Goal: Transaction & Acquisition: Book appointment/travel/reservation

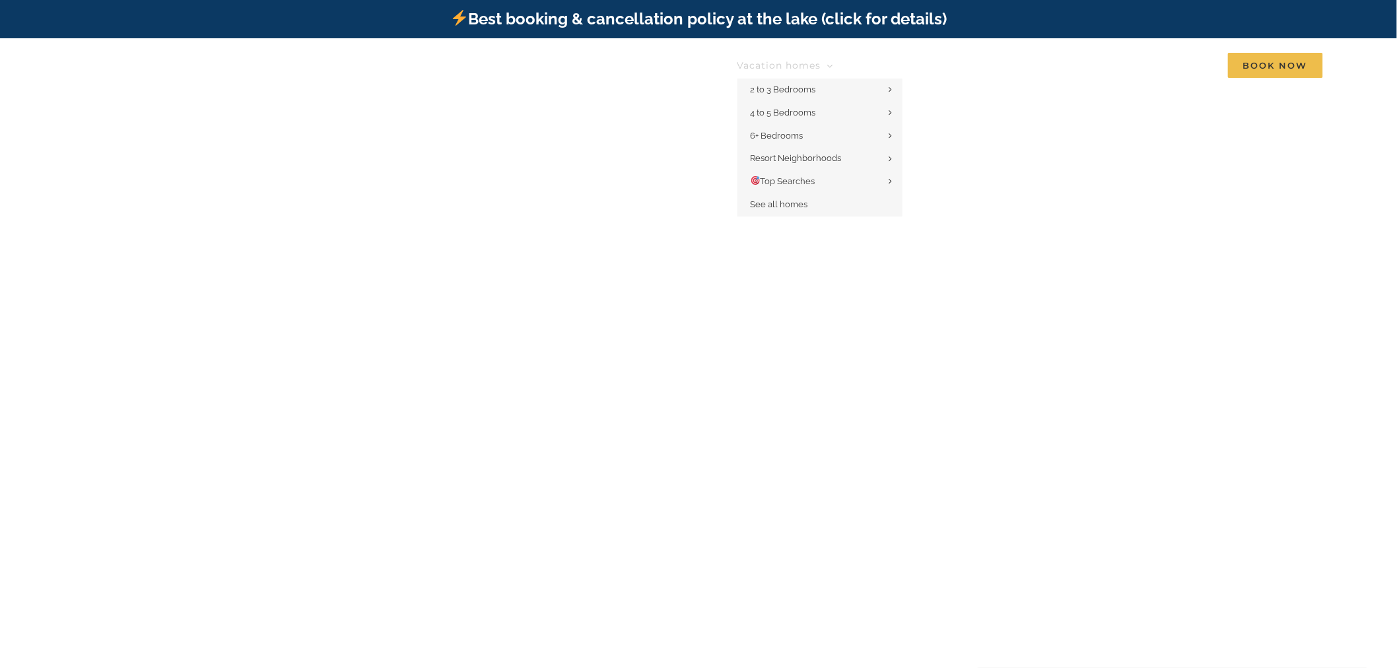
click at [744, 67] on span "Vacation homes" at bounding box center [780, 65] width 84 height 9
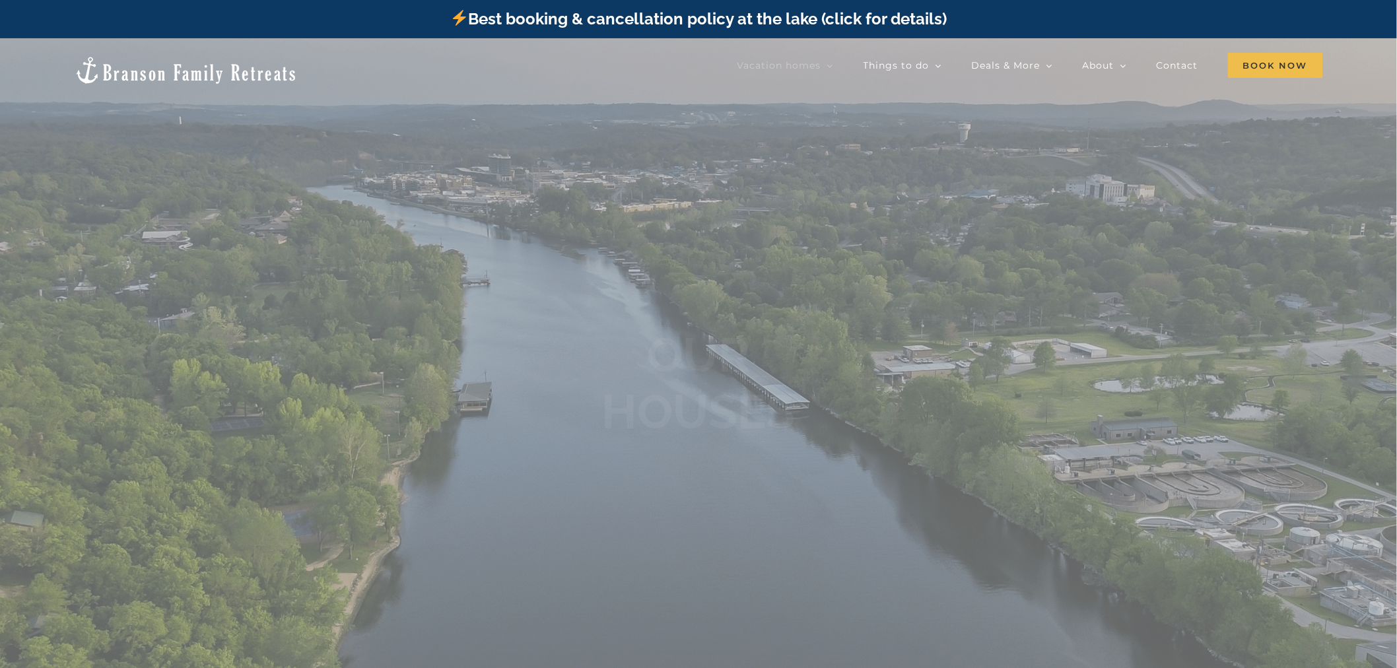
click at [767, 114] on div at bounding box center [698, 372] width 1397 height 668
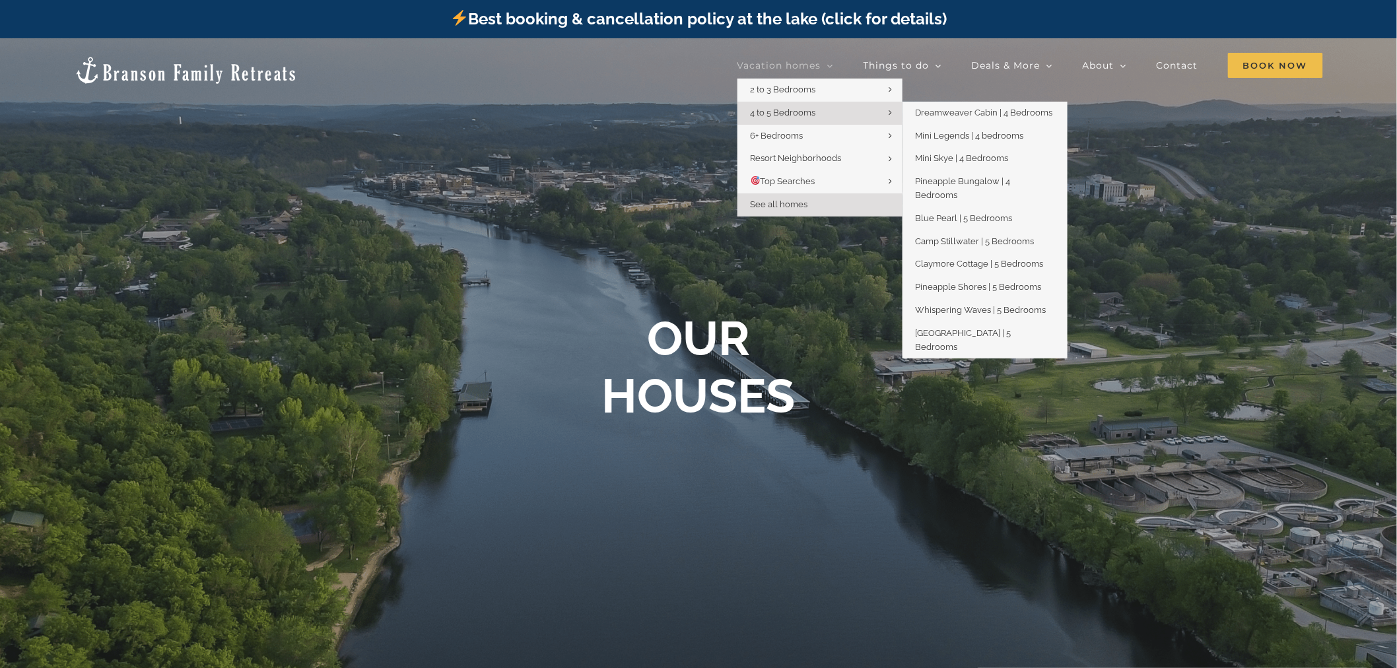
click at [769, 109] on span "4 to 5 Bedrooms" at bounding box center [783, 113] width 65 height 10
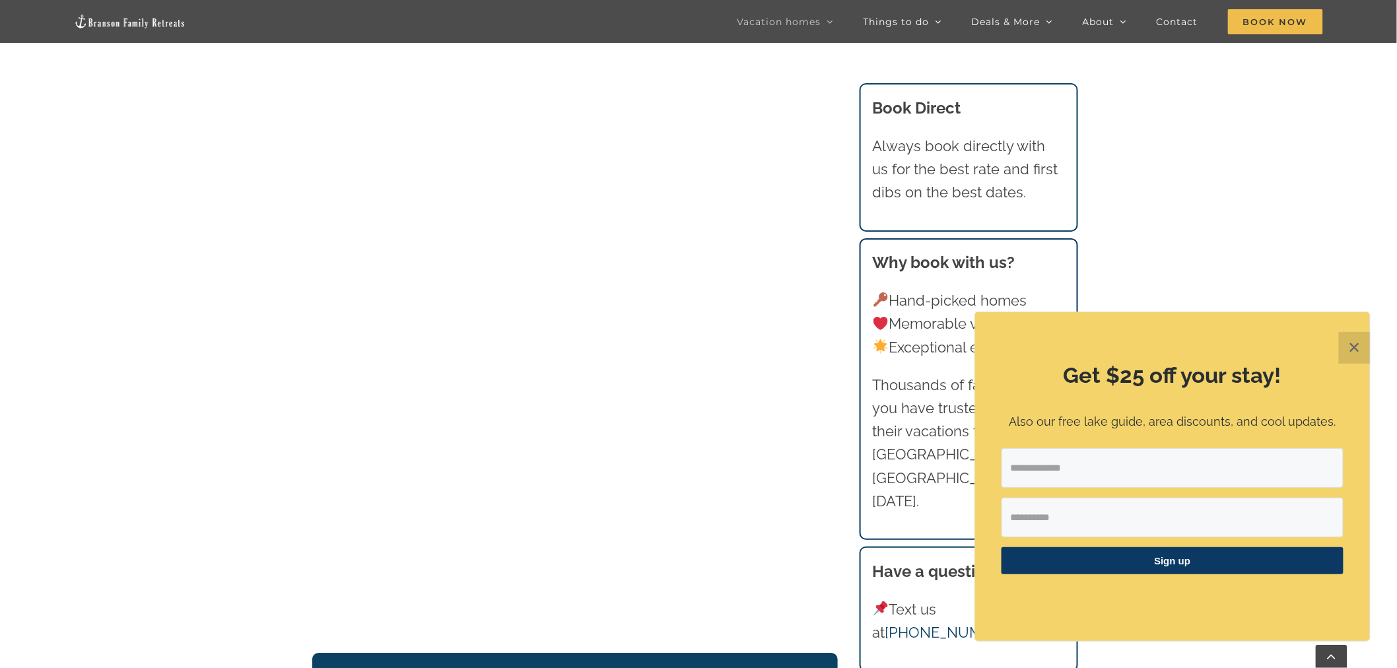
scroll to position [1687, 0]
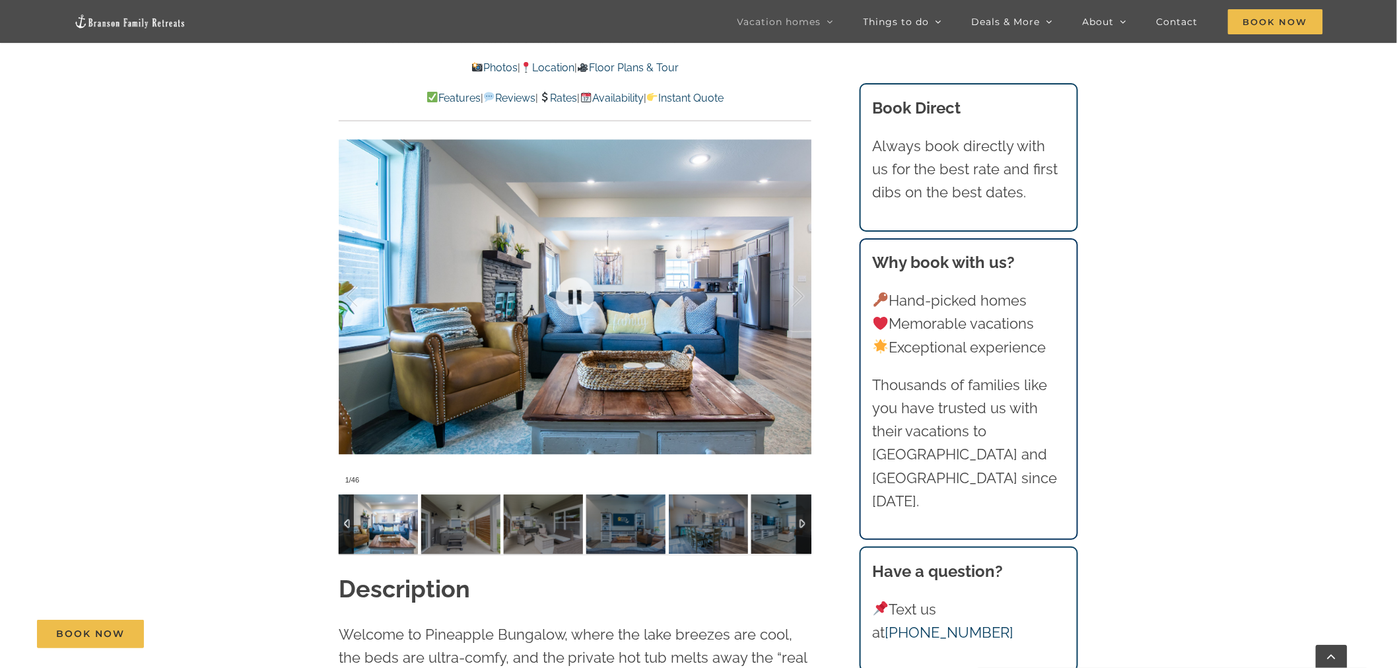
scroll to position [1100, 0]
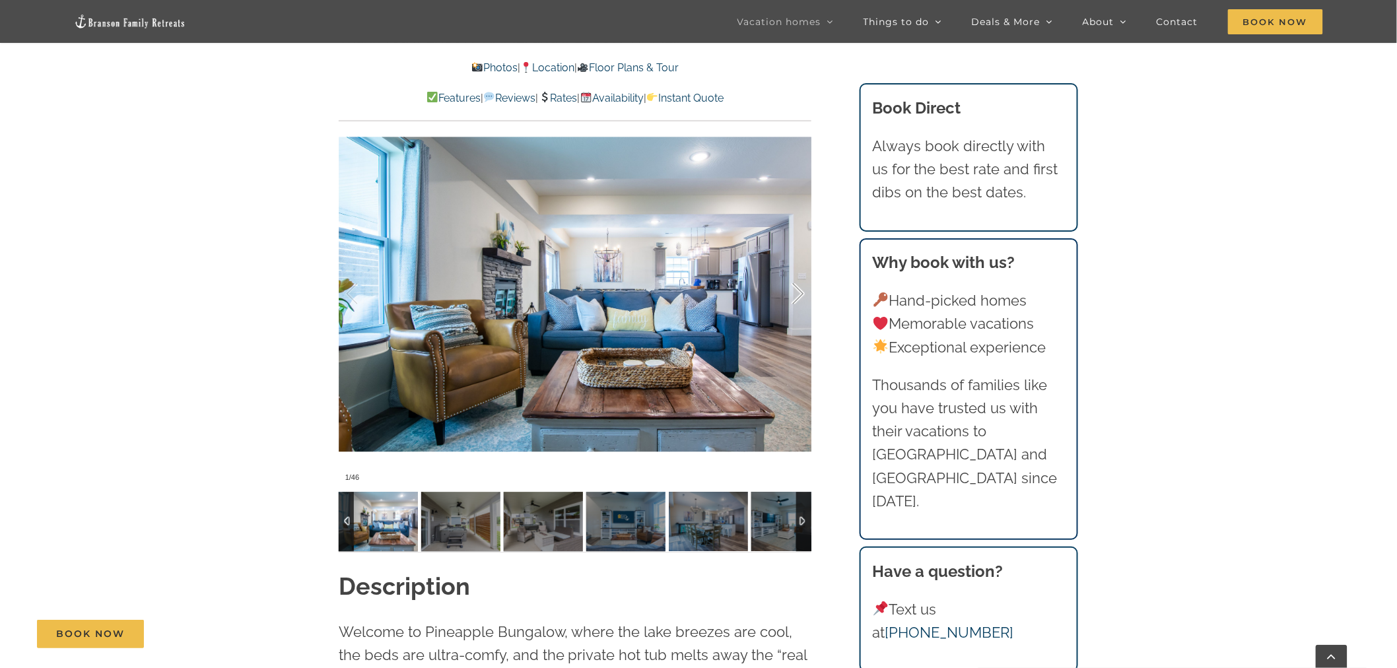
click at [794, 271] on div at bounding box center [784, 294] width 41 height 82
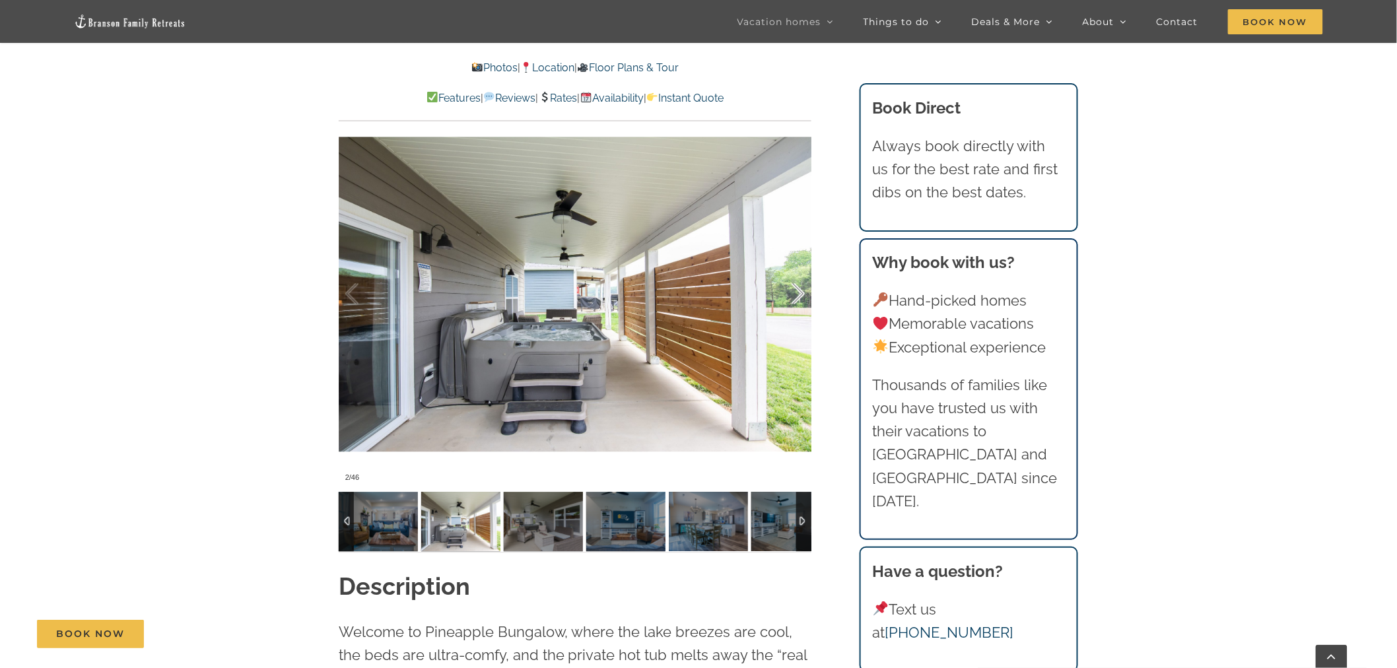
click at [794, 271] on div at bounding box center [784, 294] width 41 height 82
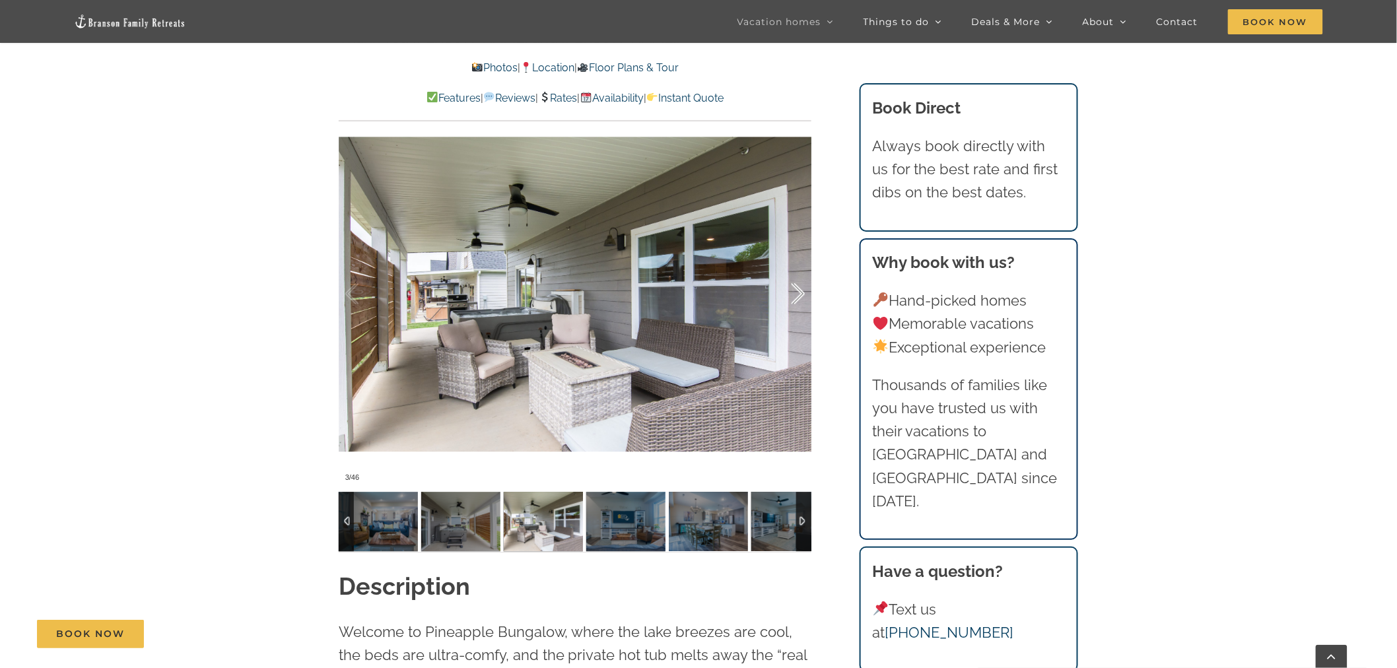
click at [792, 271] on div at bounding box center [784, 294] width 41 height 82
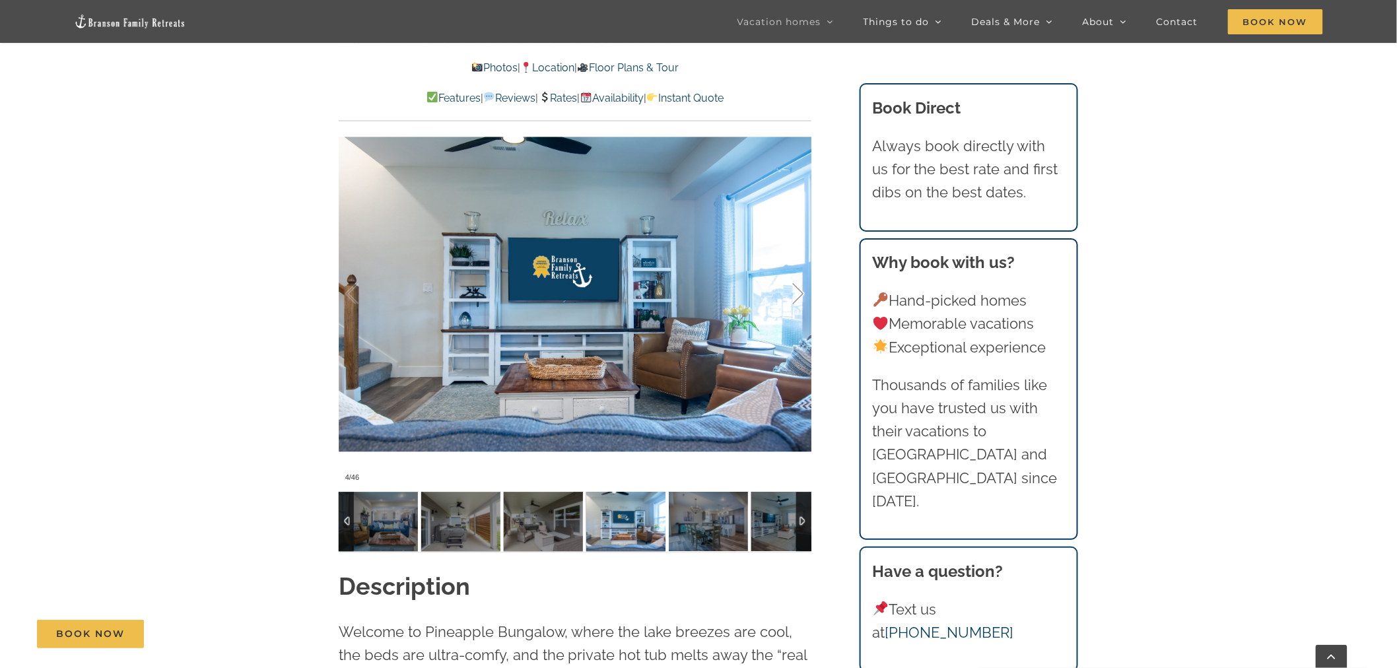
click at [792, 274] on div at bounding box center [784, 294] width 41 height 82
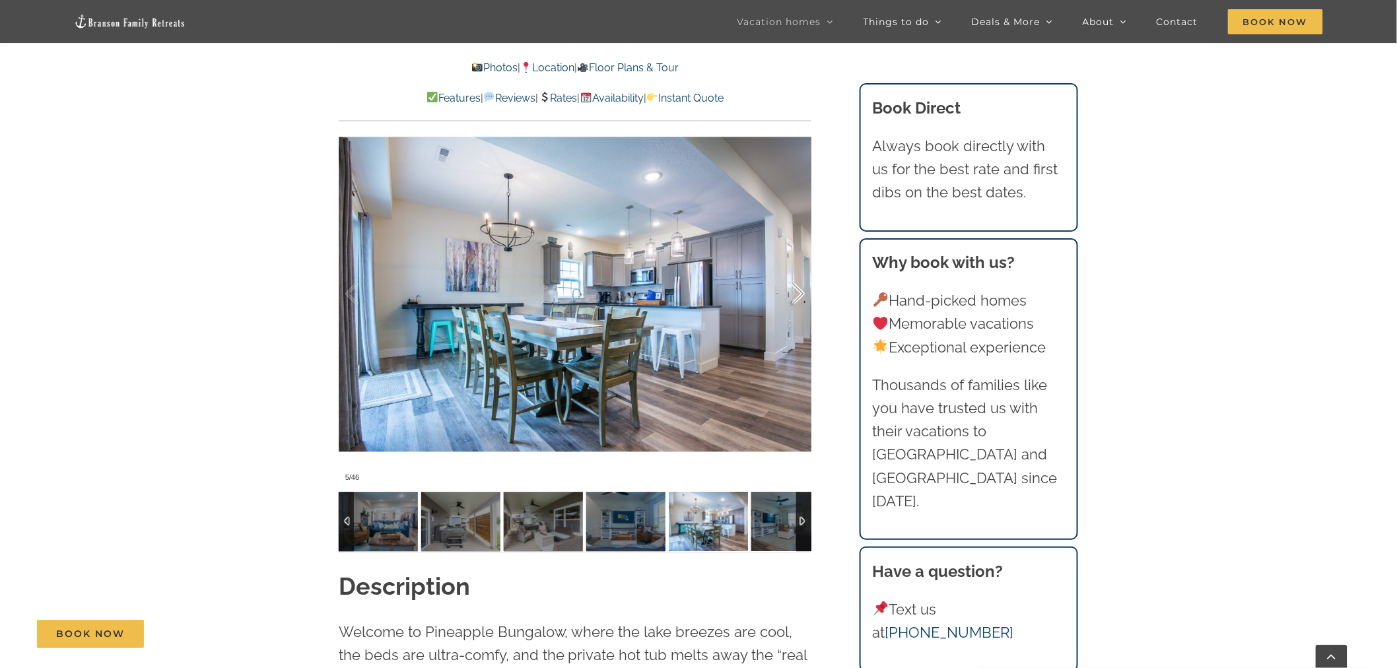
click at [792, 274] on div at bounding box center [784, 294] width 41 height 82
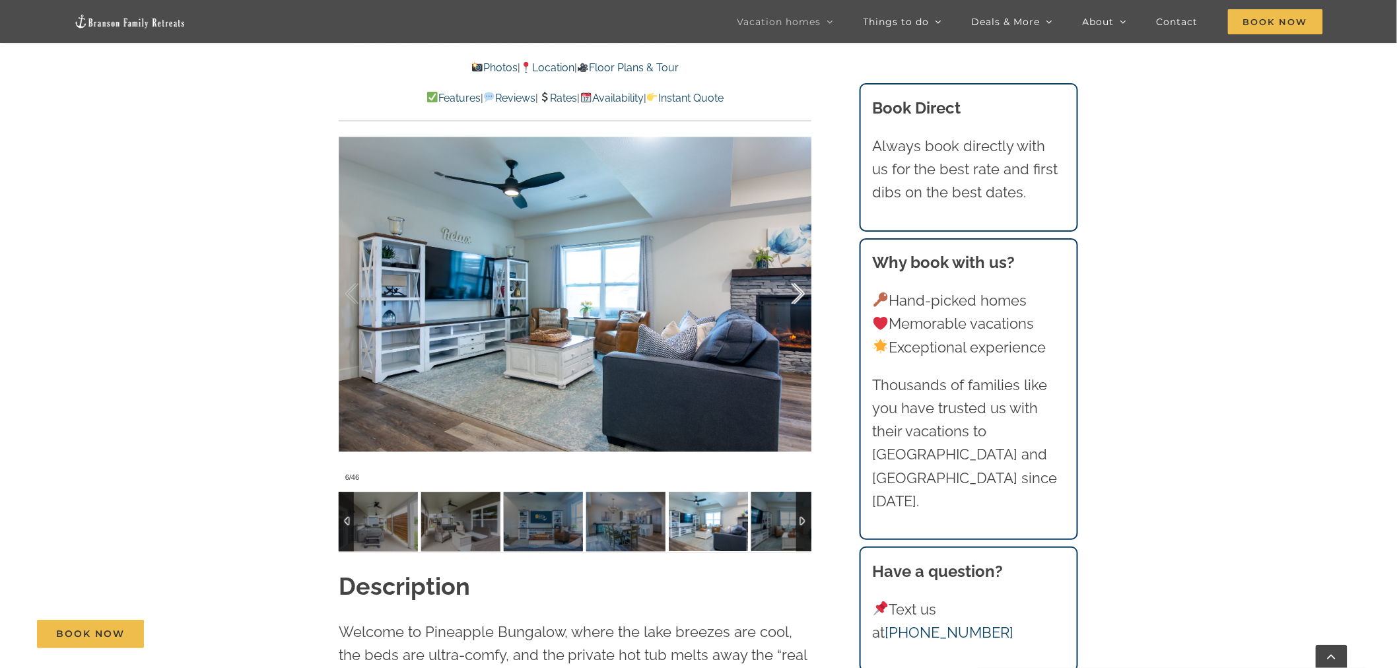
click at [798, 271] on div at bounding box center [784, 294] width 41 height 82
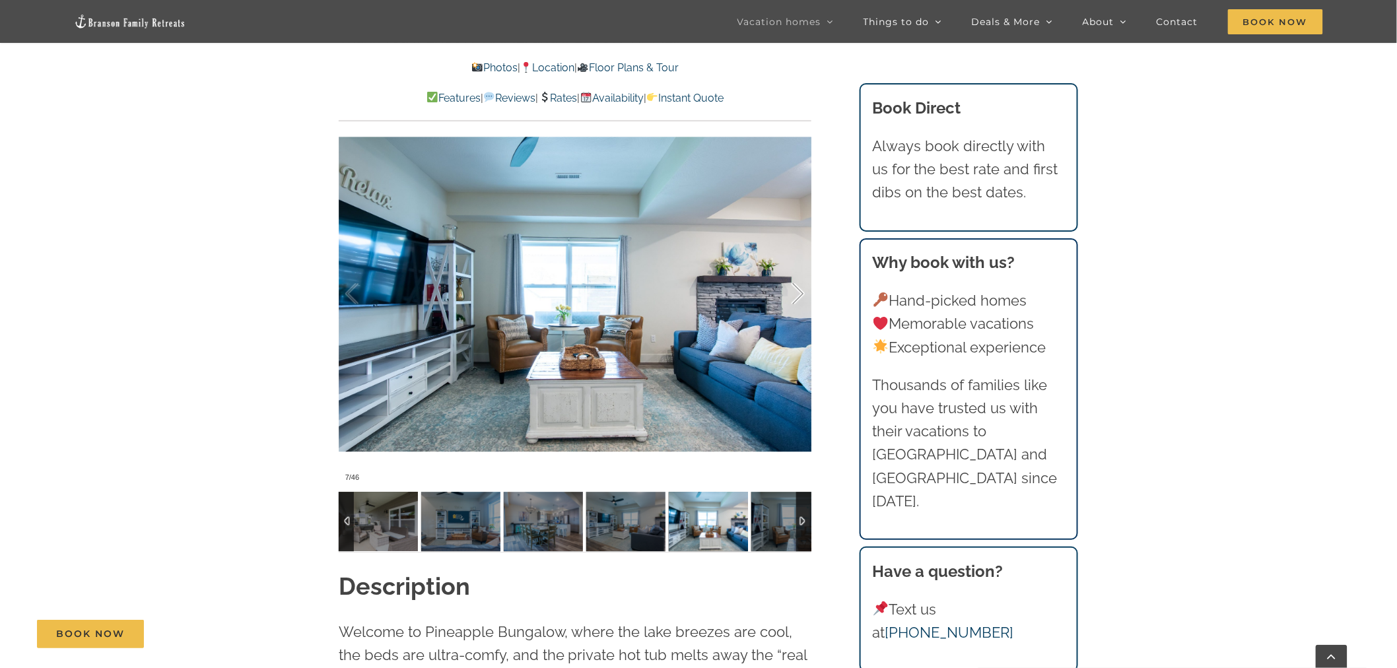
click at [798, 271] on div at bounding box center [784, 294] width 41 height 82
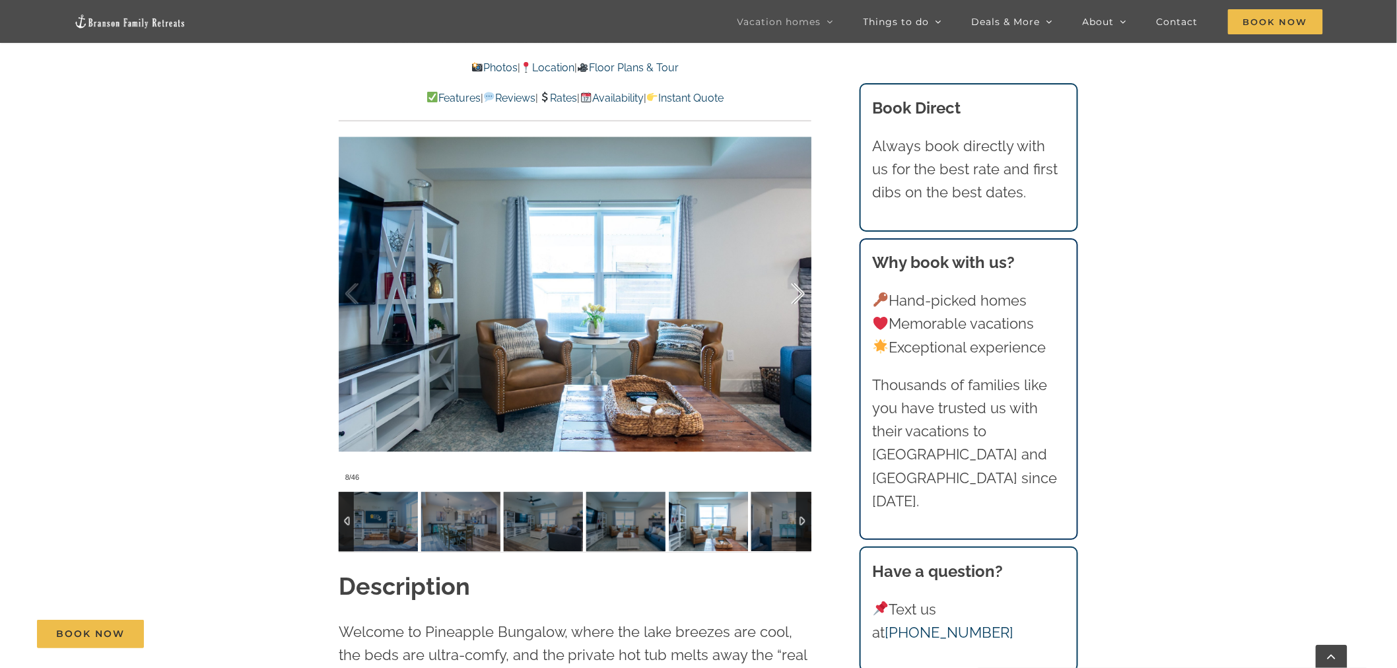
click at [798, 271] on div at bounding box center [784, 294] width 41 height 82
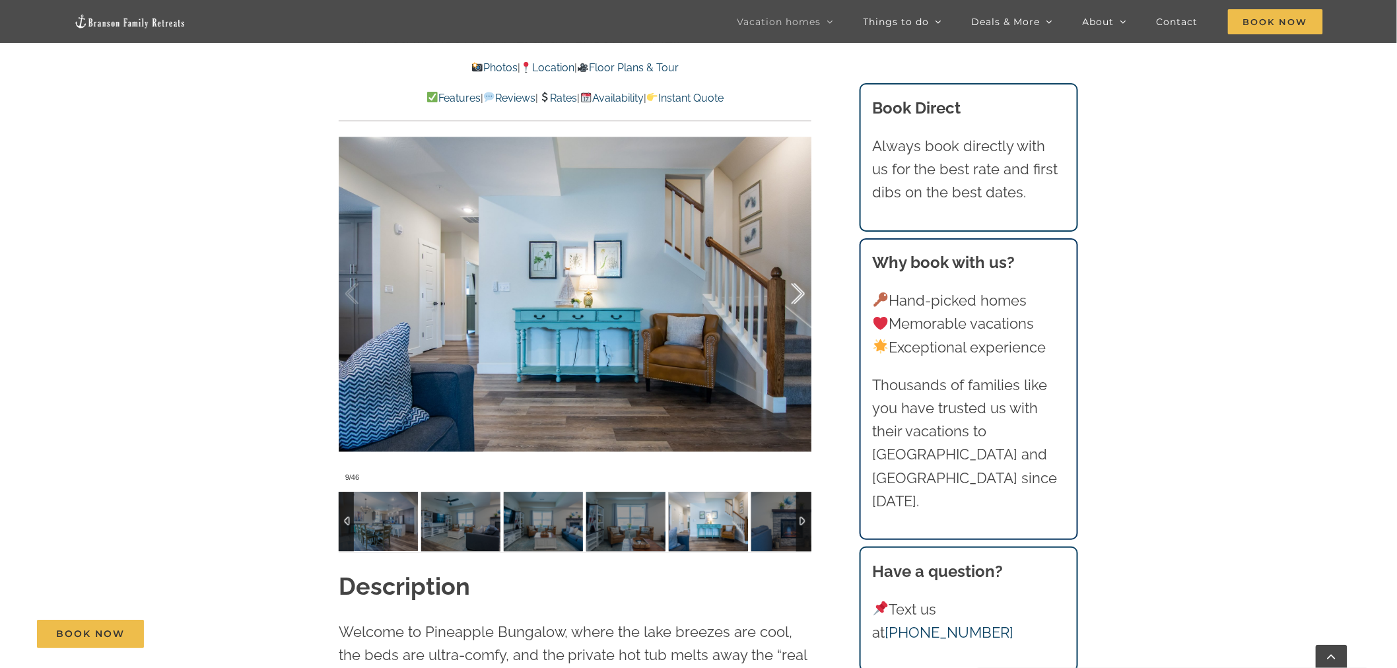
click at [798, 271] on div at bounding box center [784, 294] width 41 height 82
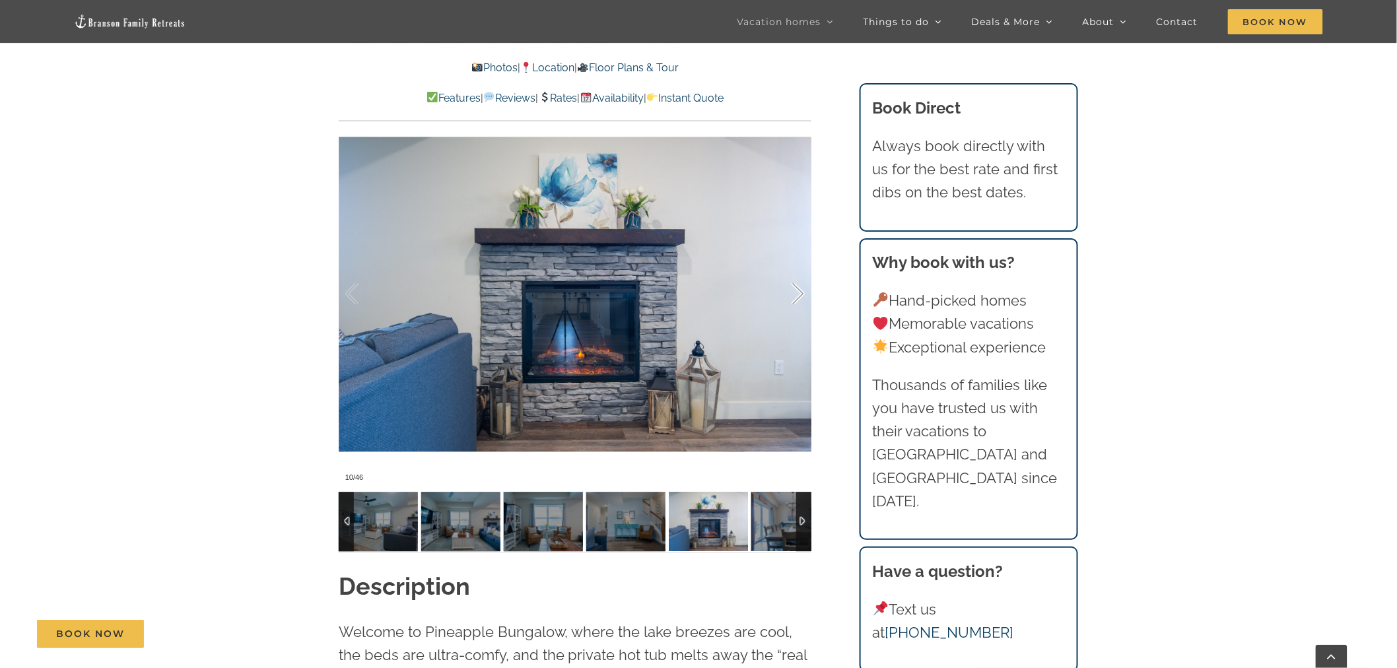
click at [798, 271] on div at bounding box center [784, 294] width 41 height 82
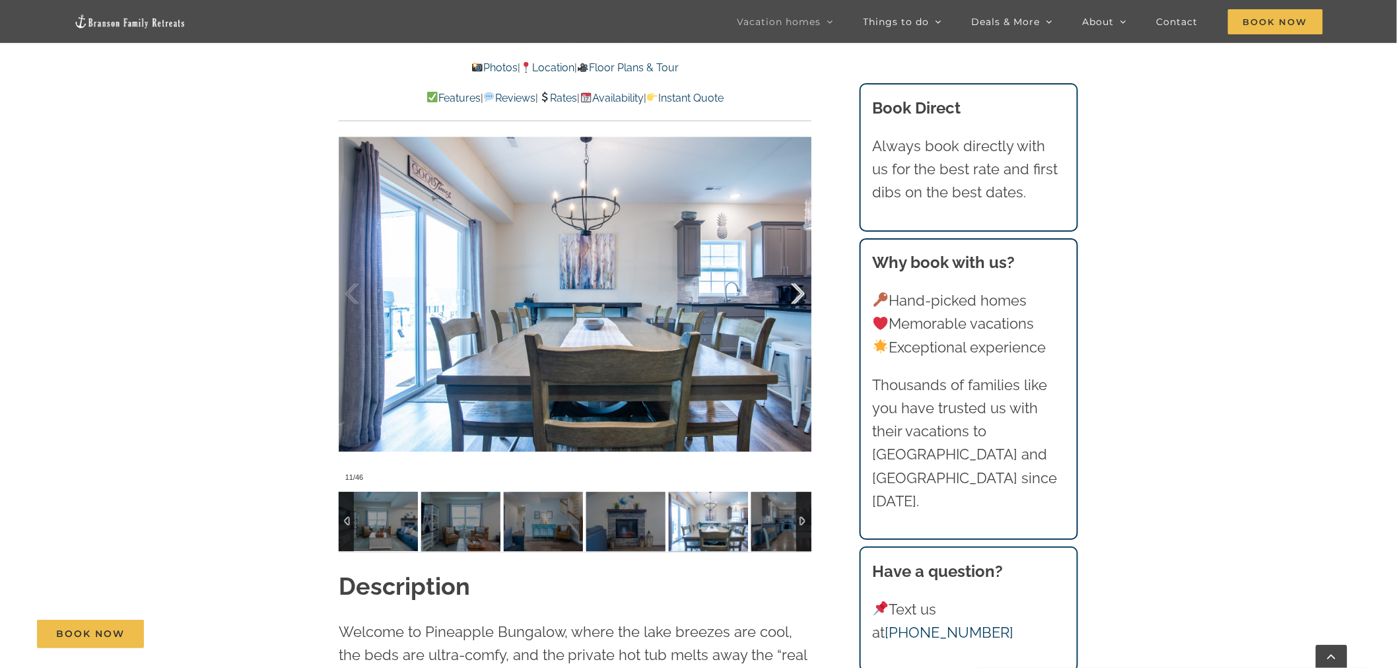
click at [798, 271] on div at bounding box center [784, 294] width 41 height 82
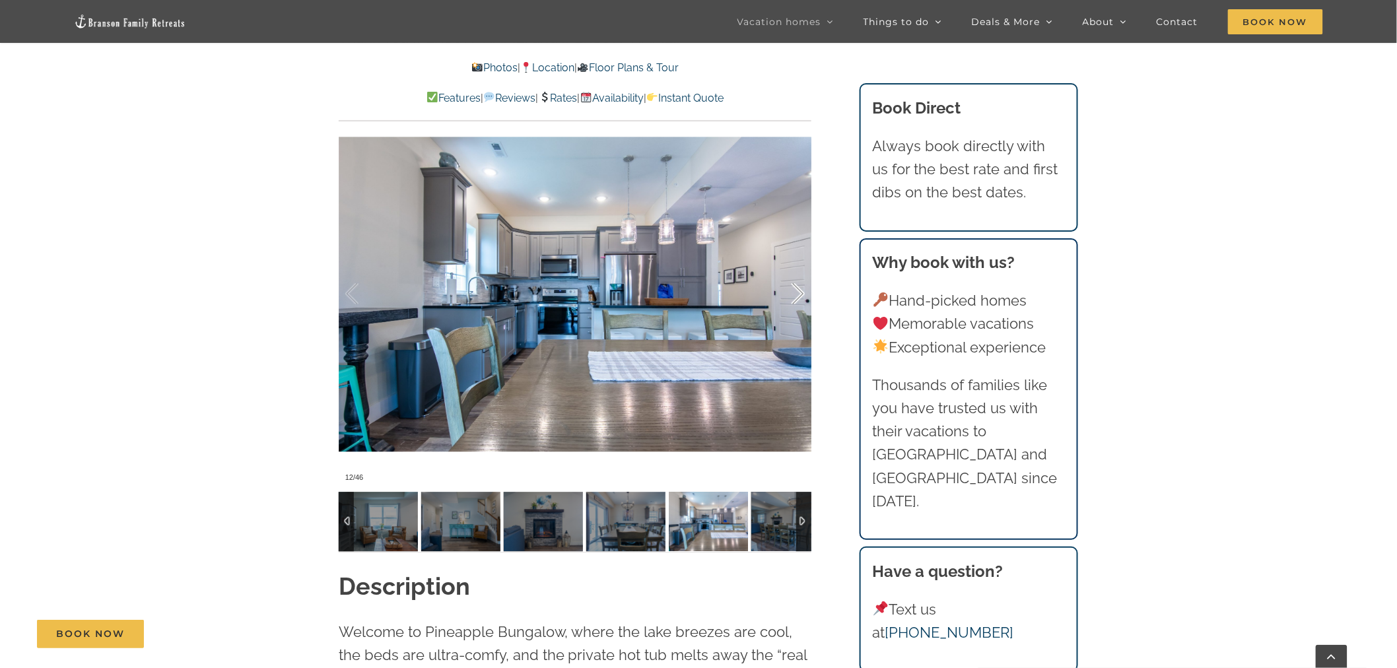
click at [798, 271] on div at bounding box center [784, 294] width 41 height 82
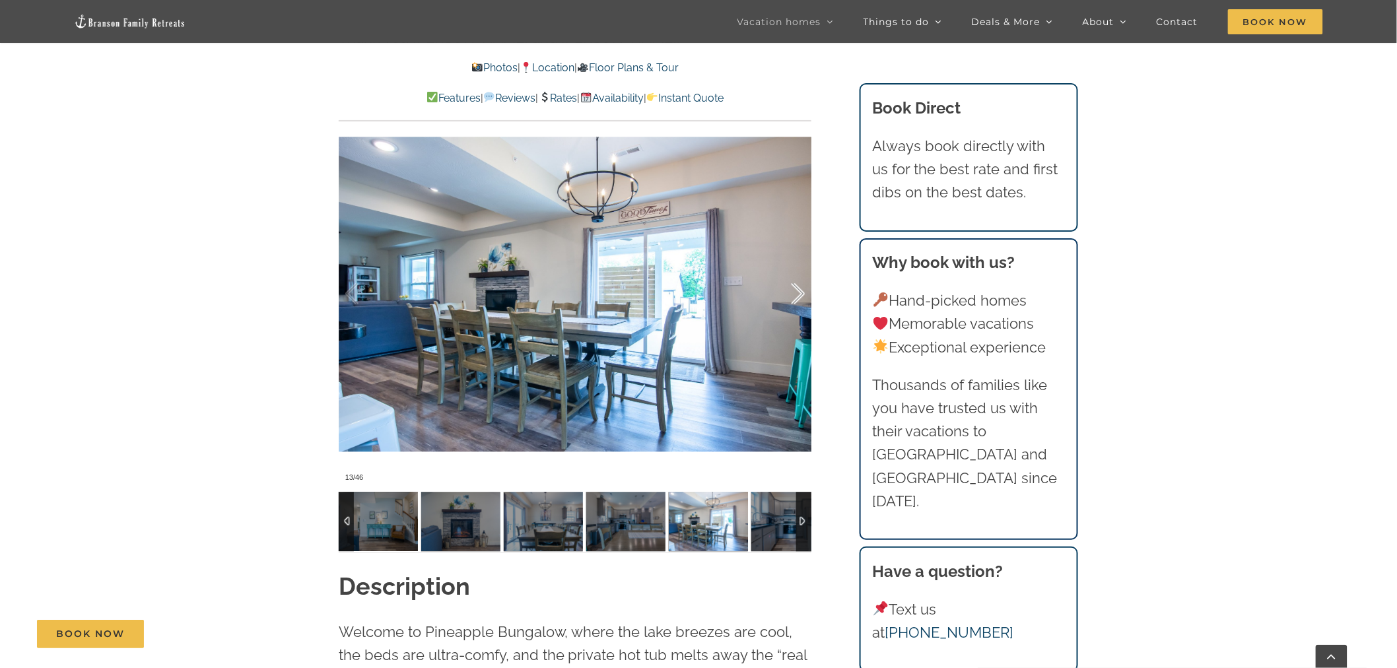
click at [798, 271] on div at bounding box center [784, 294] width 41 height 82
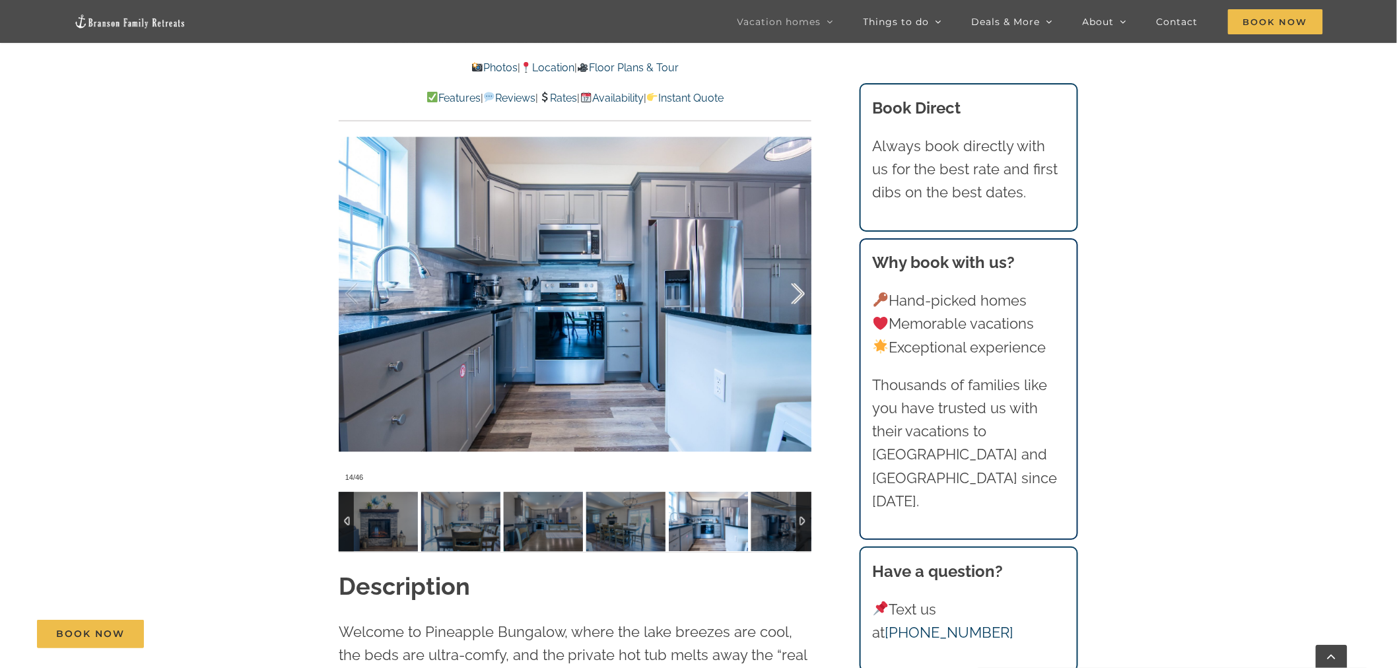
click at [798, 271] on div at bounding box center [784, 294] width 41 height 82
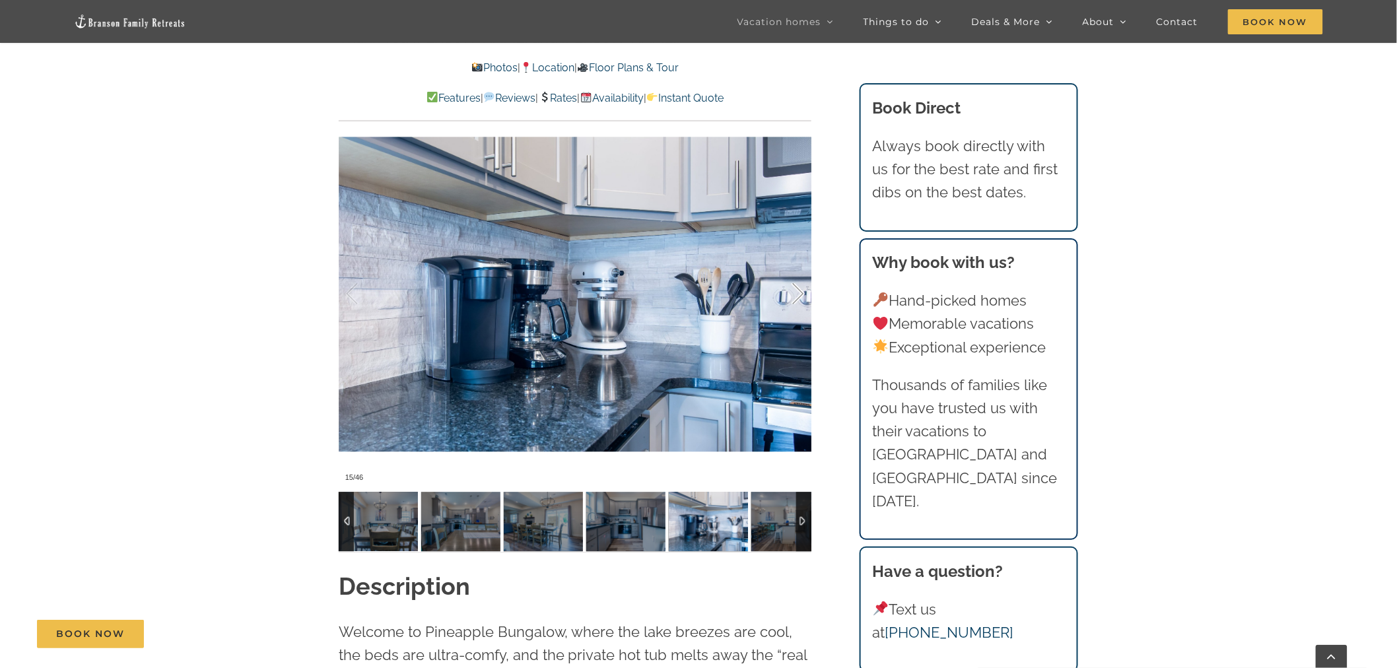
click at [798, 271] on div at bounding box center [784, 294] width 41 height 82
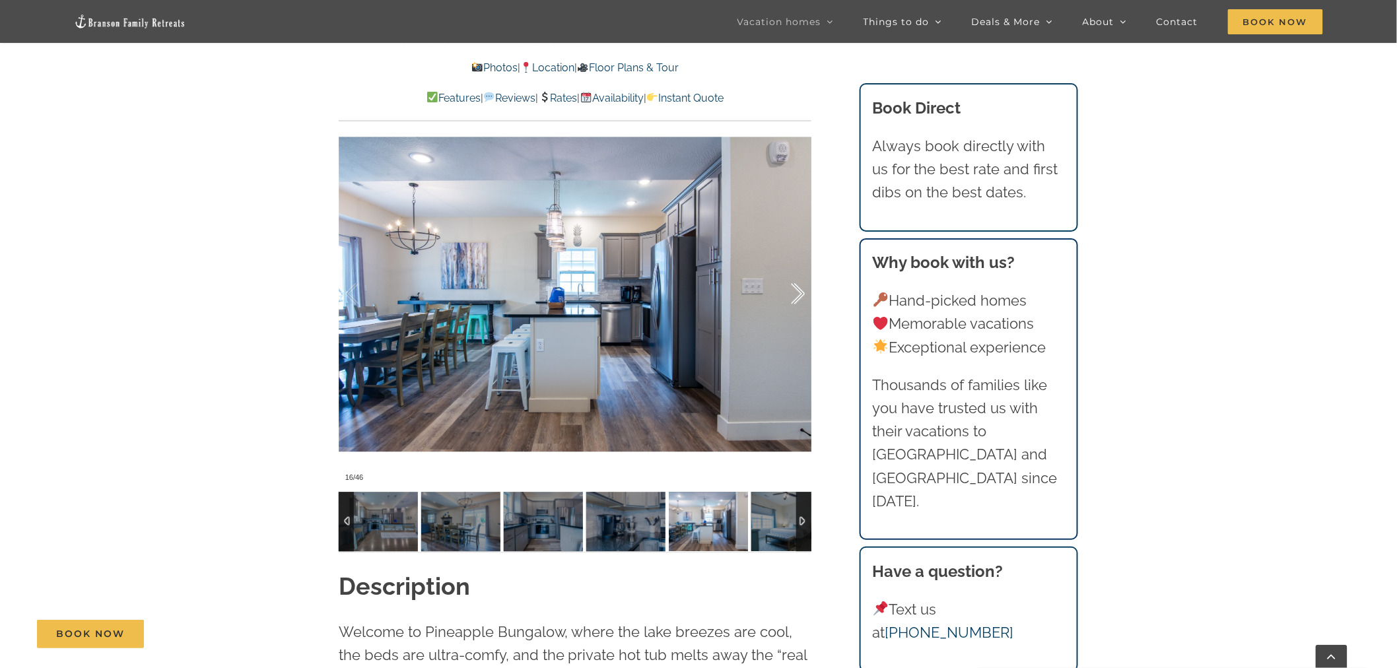
click at [798, 271] on div at bounding box center [784, 294] width 41 height 82
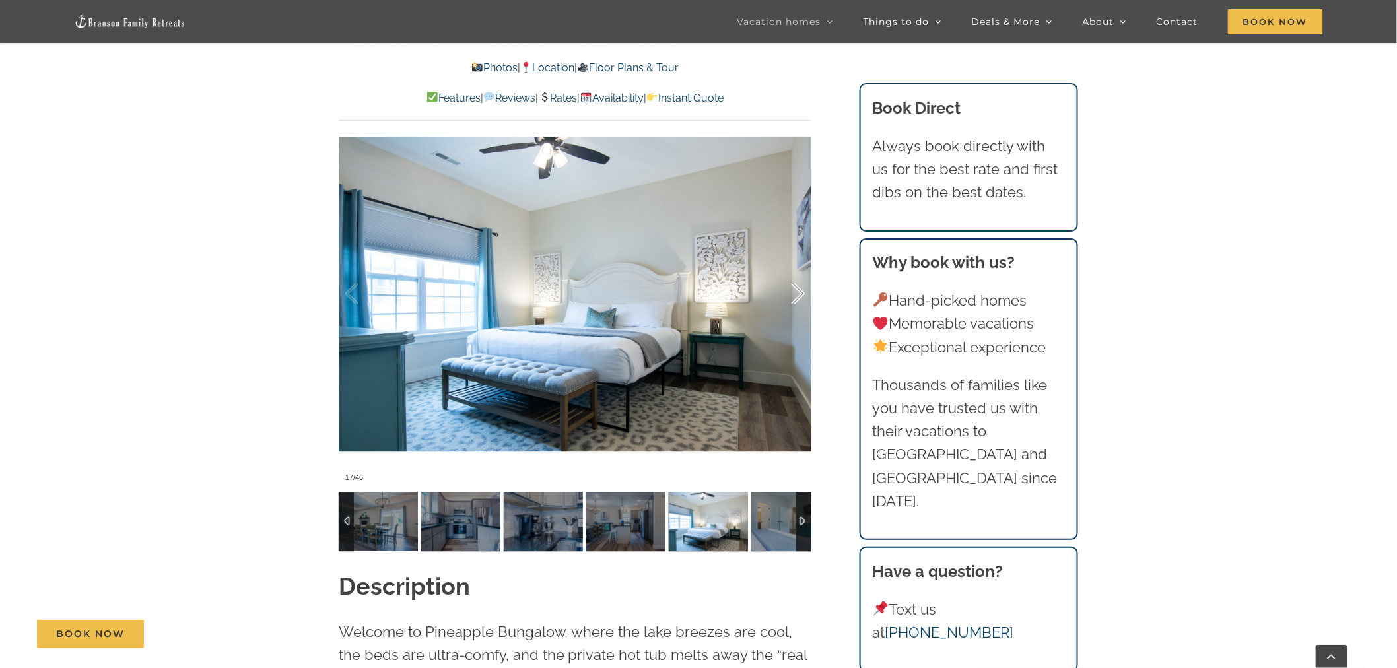
click at [798, 271] on div at bounding box center [784, 294] width 41 height 82
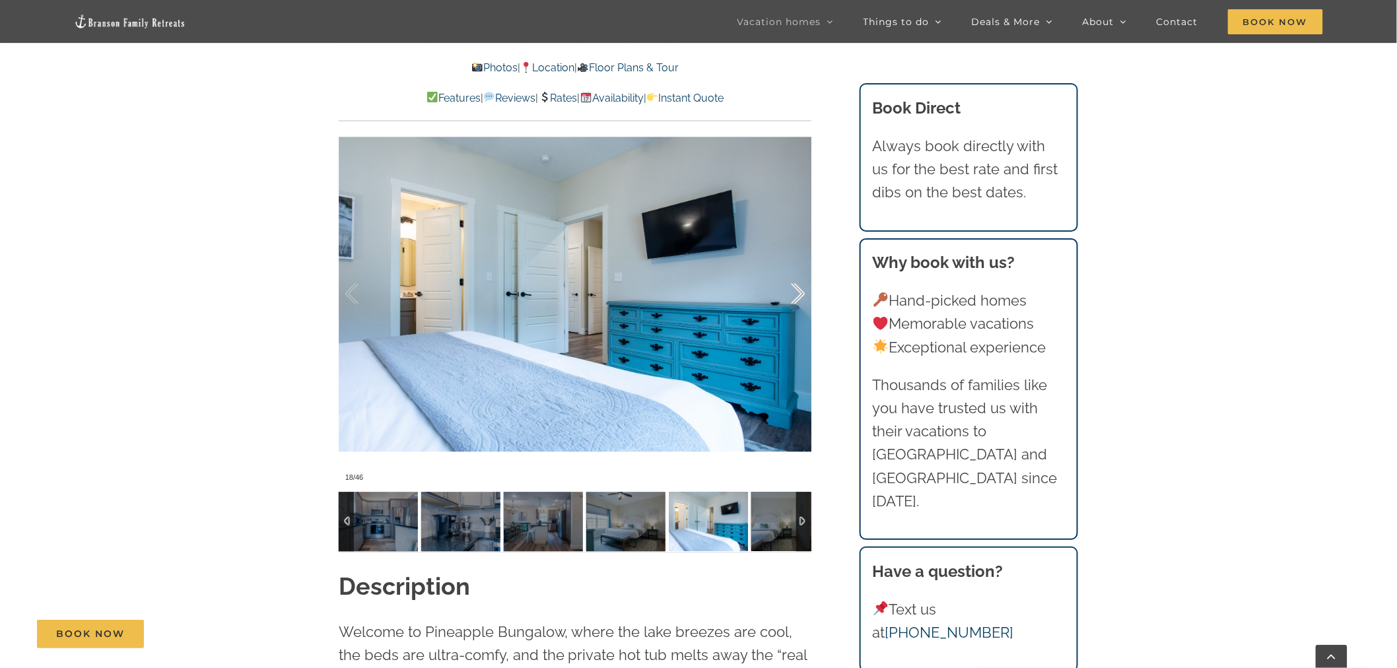
click at [798, 271] on div at bounding box center [784, 294] width 41 height 82
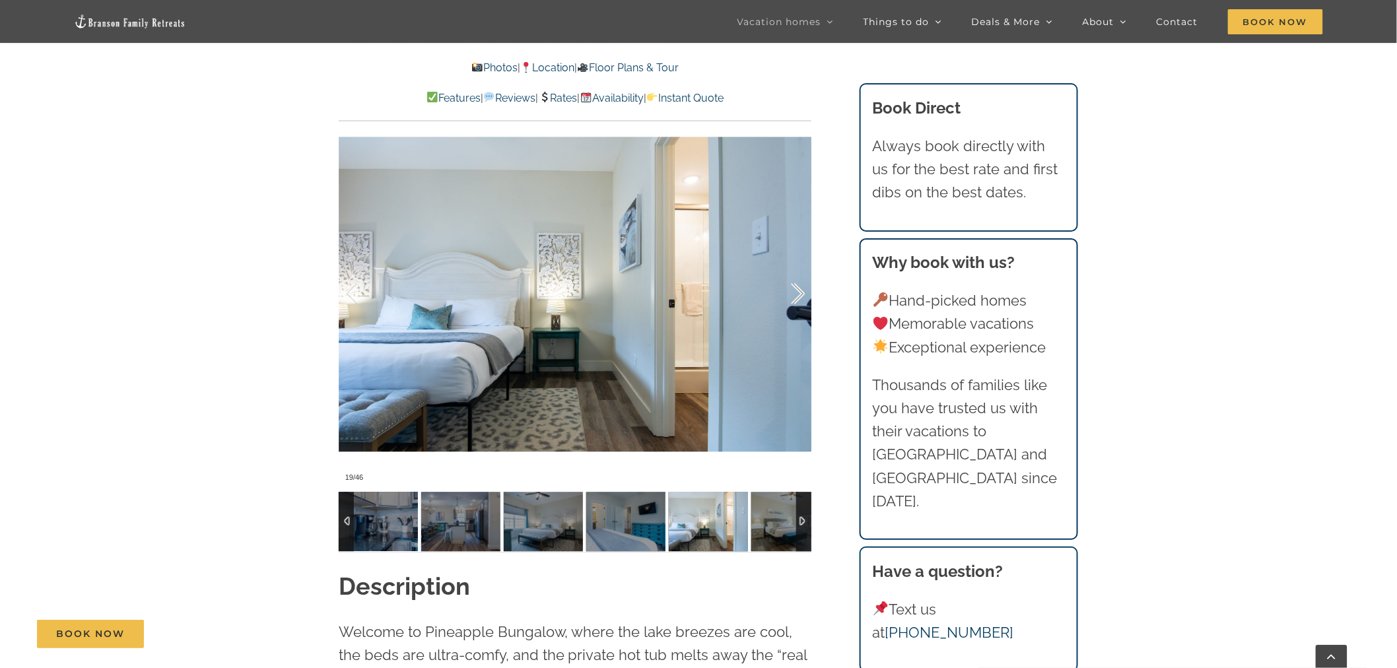
click at [798, 271] on div at bounding box center [784, 294] width 41 height 82
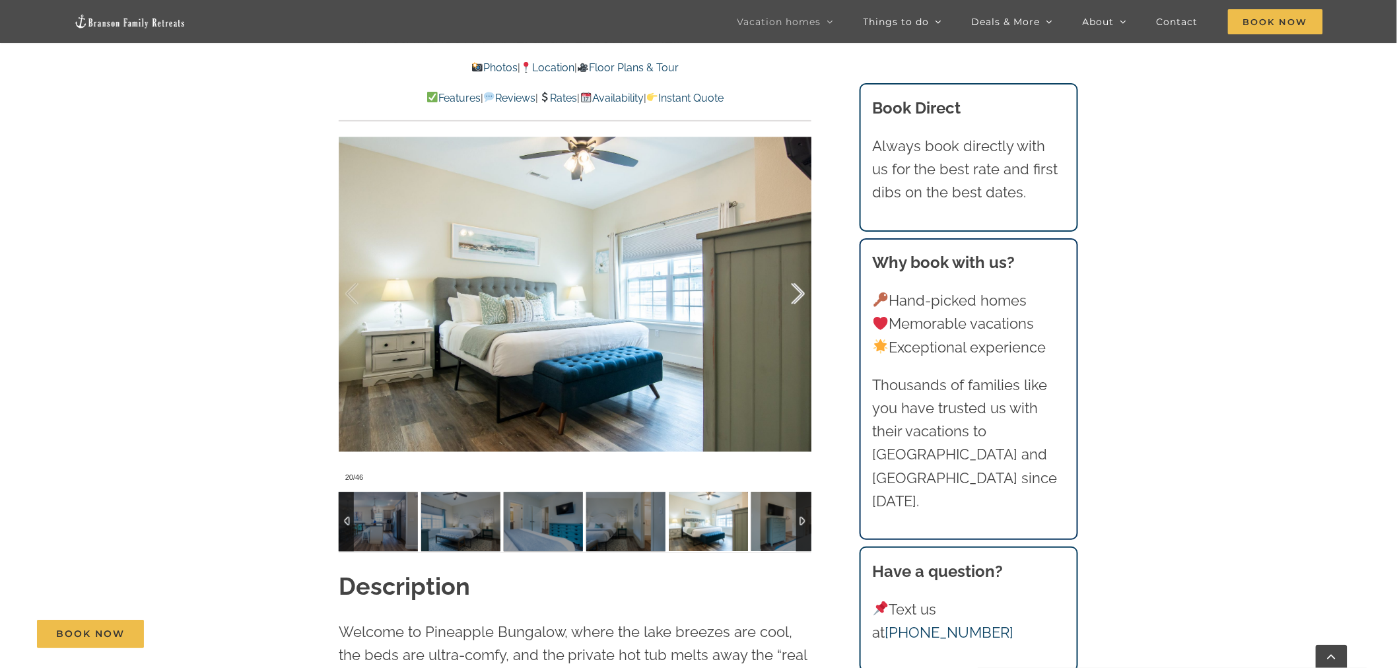
click at [798, 271] on div at bounding box center [784, 294] width 41 height 82
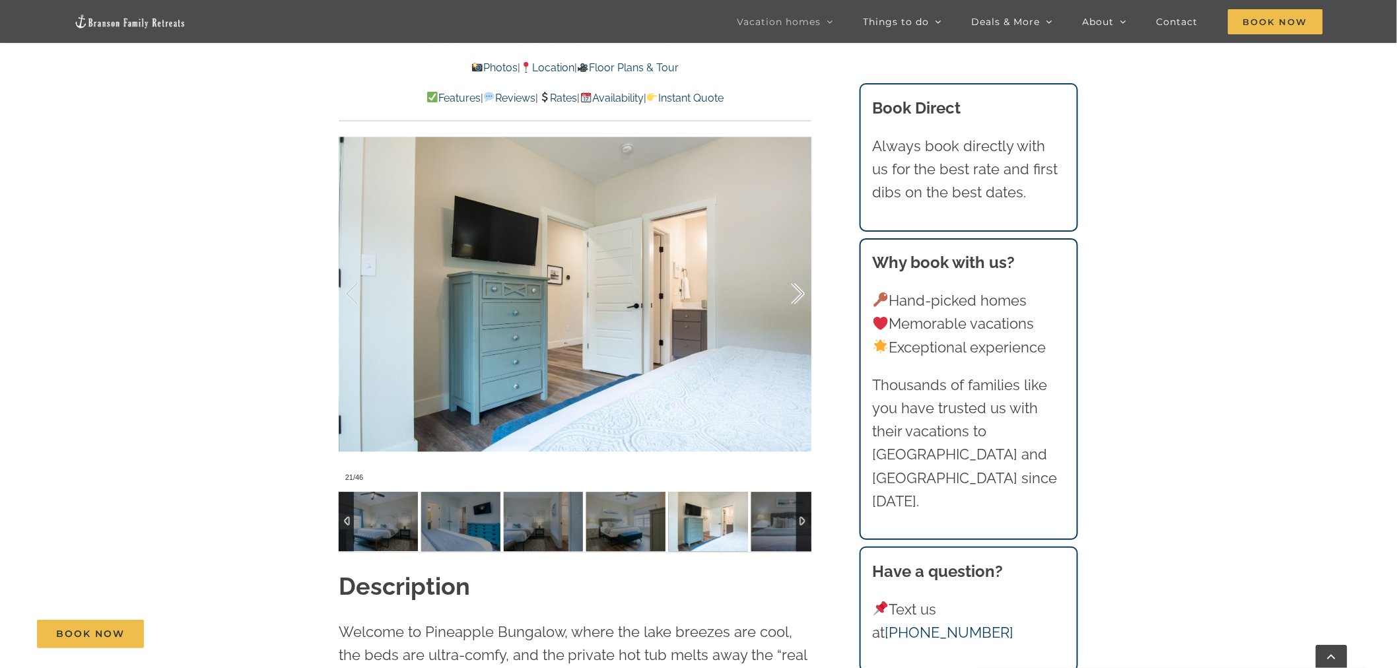
click at [798, 271] on div at bounding box center [784, 294] width 41 height 82
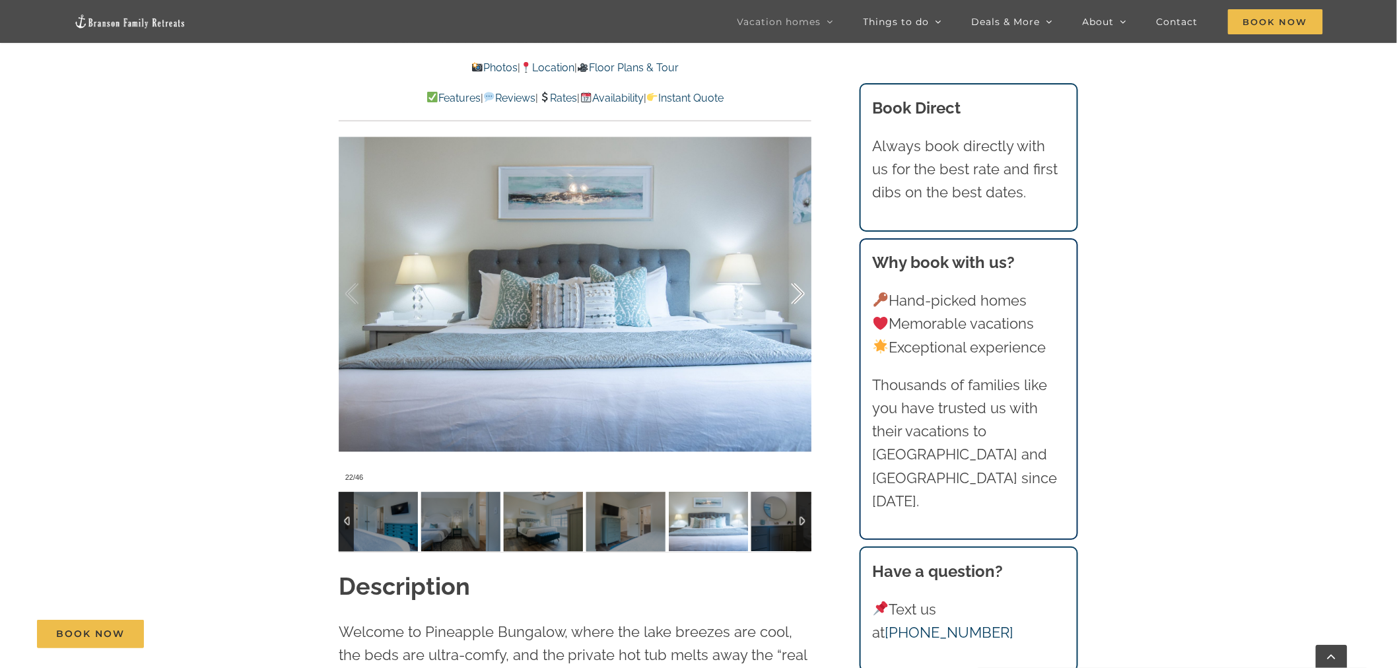
click at [798, 271] on div at bounding box center [784, 294] width 41 height 82
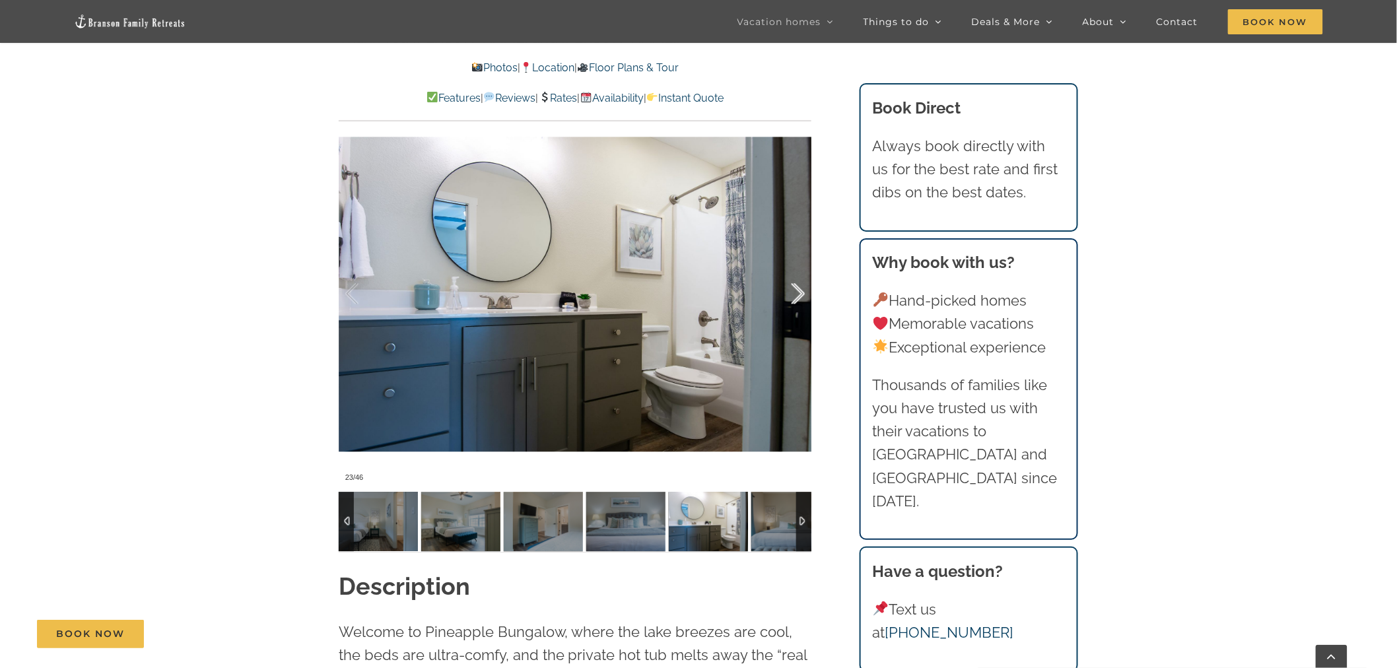
click at [798, 271] on div at bounding box center [784, 294] width 41 height 82
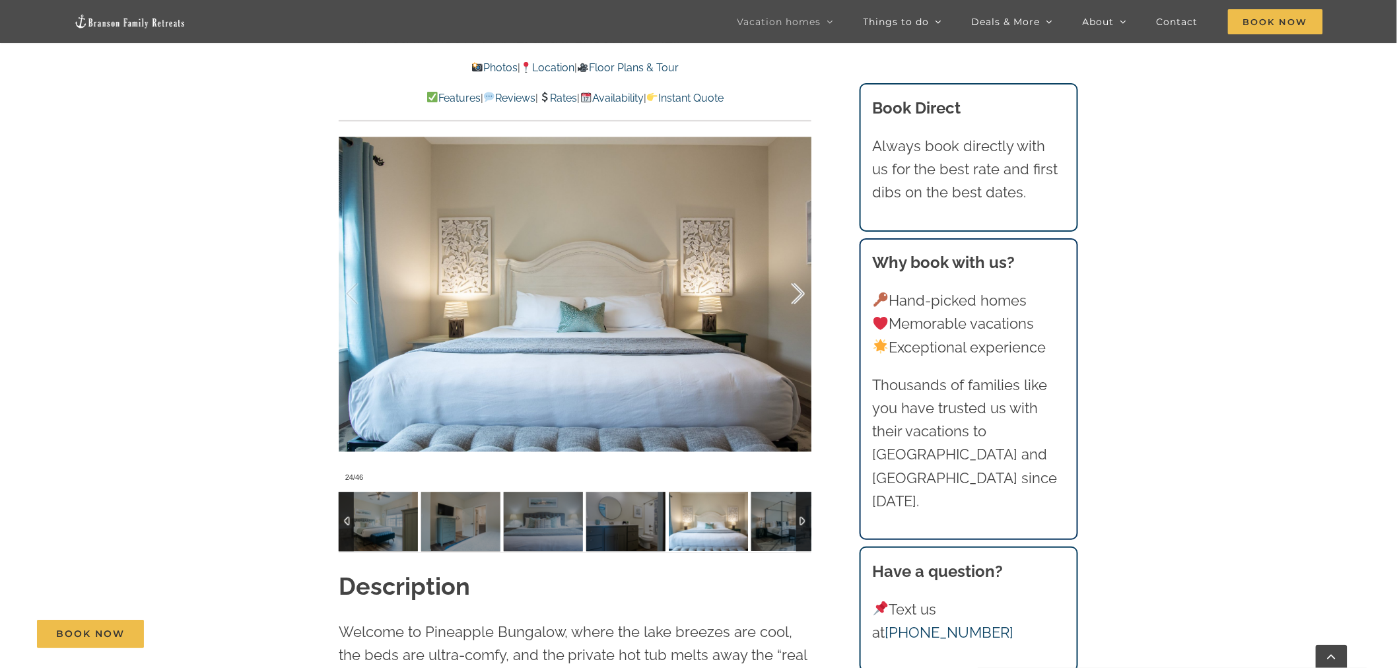
click at [798, 271] on div at bounding box center [784, 294] width 41 height 82
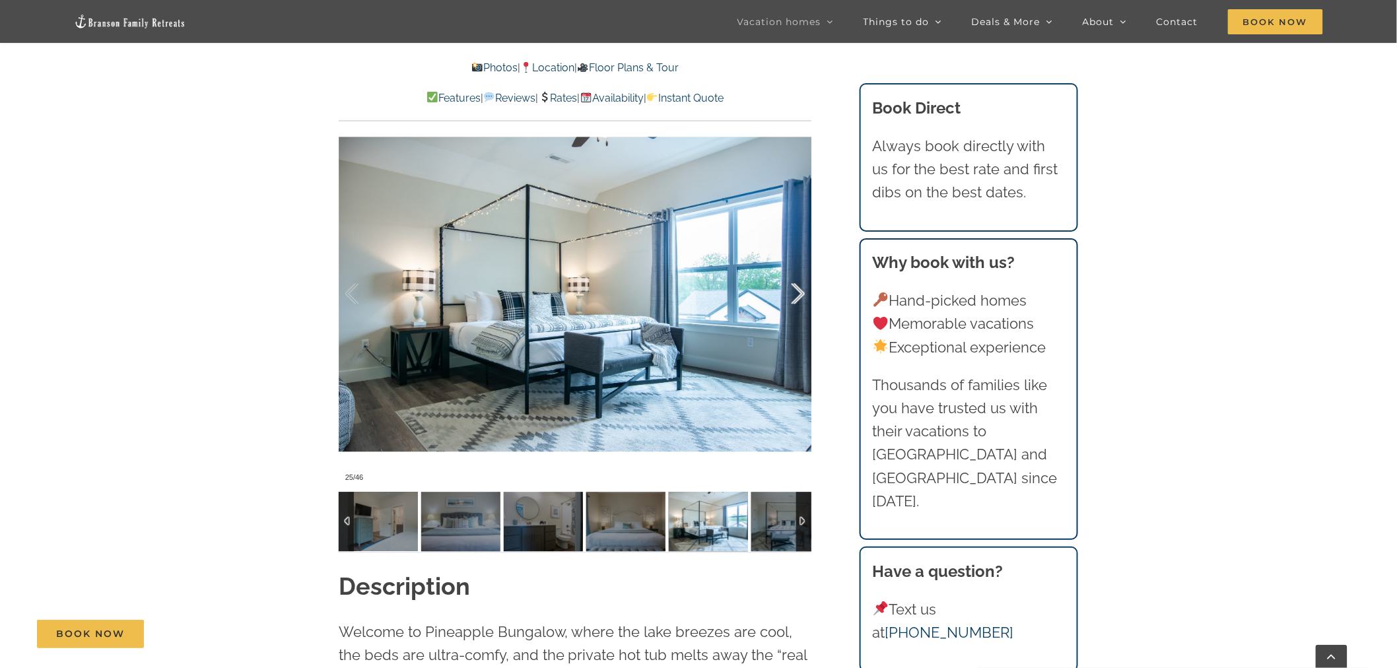
click at [798, 271] on div at bounding box center [784, 294] width 41 height 82
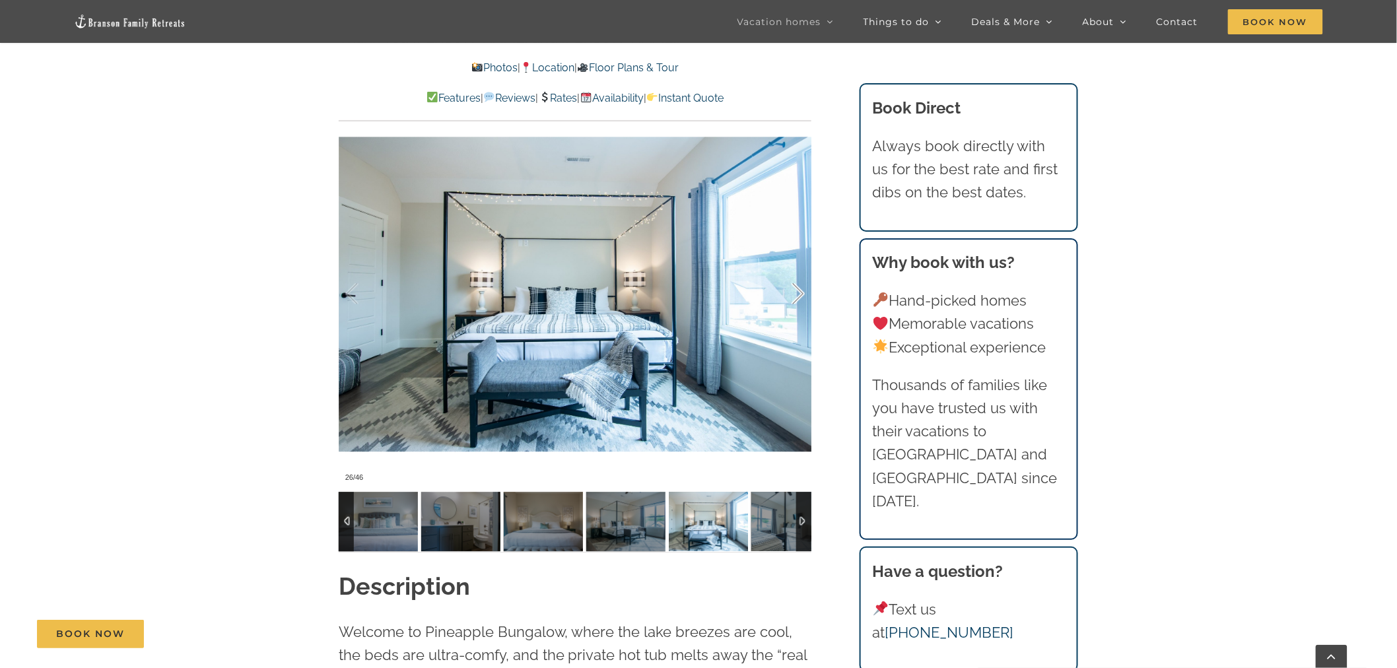
click at [798, 271] on div at bounding box center [784, 294] width 41 height 82
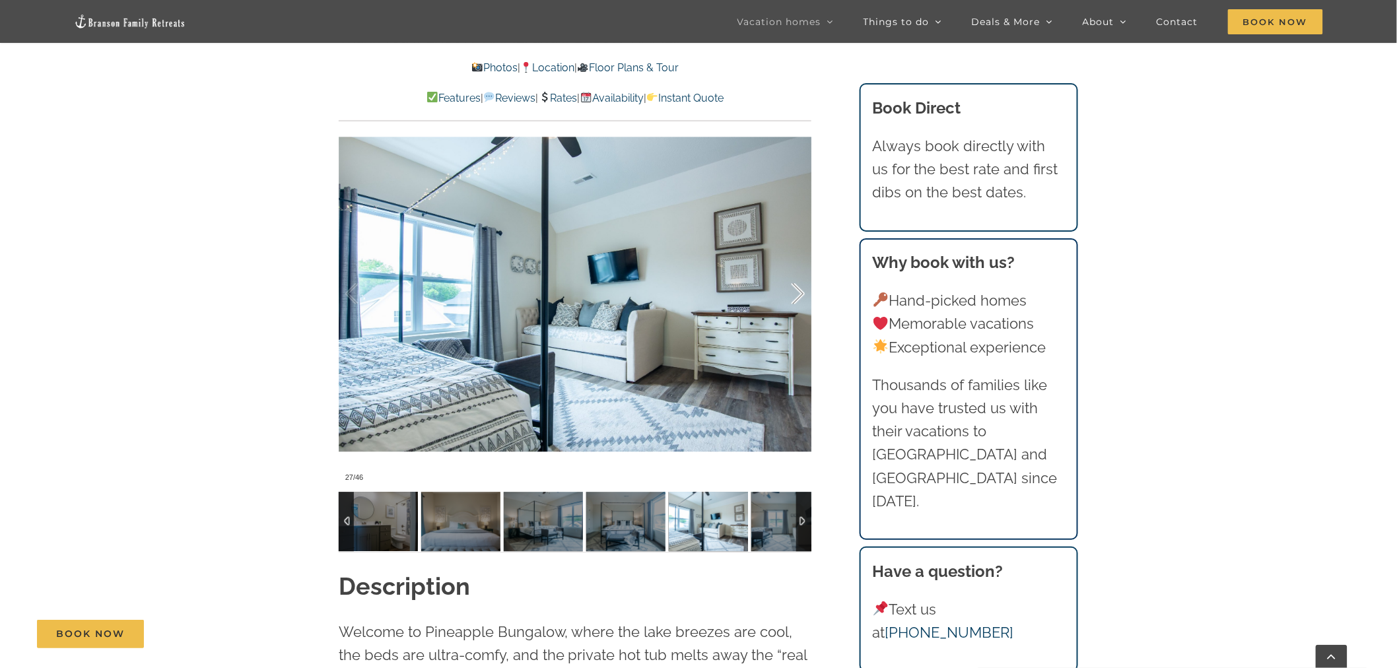
click at [798, 271] on div at bounding box center [784, 294] width 41 height 82
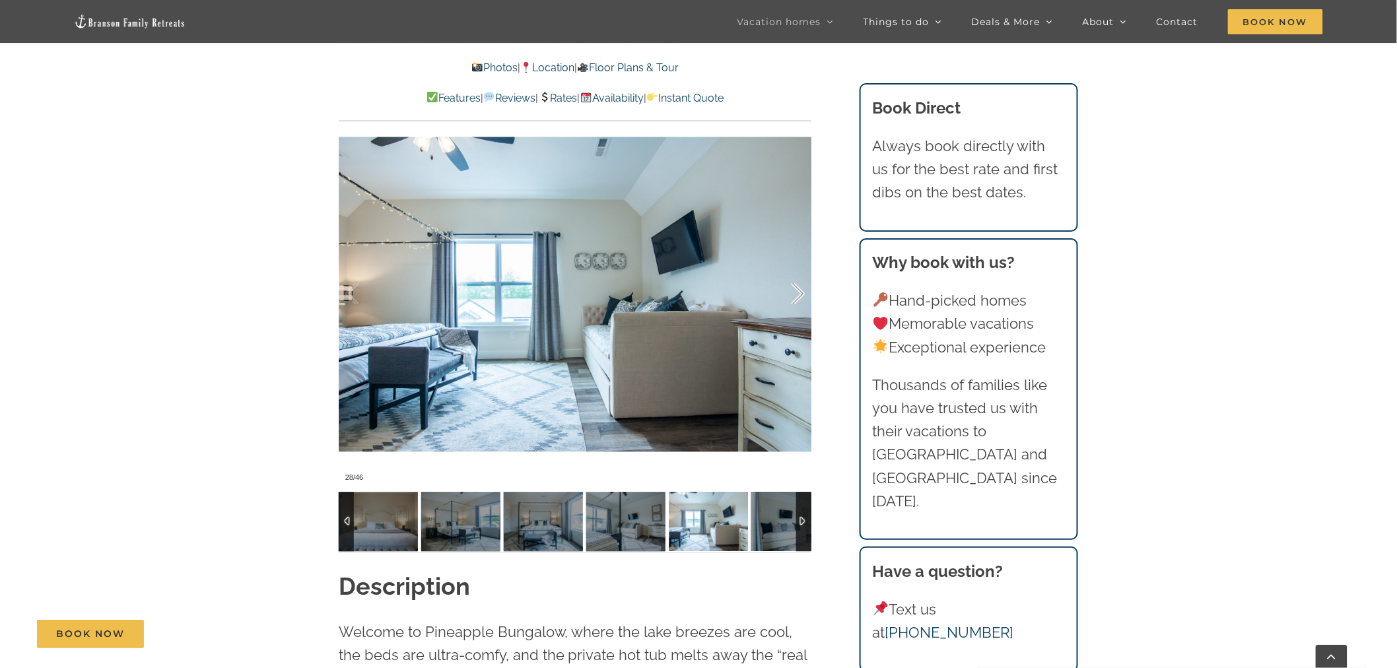
click at [798, 271] on div at bounding box center [784, 294] width 41 height 82
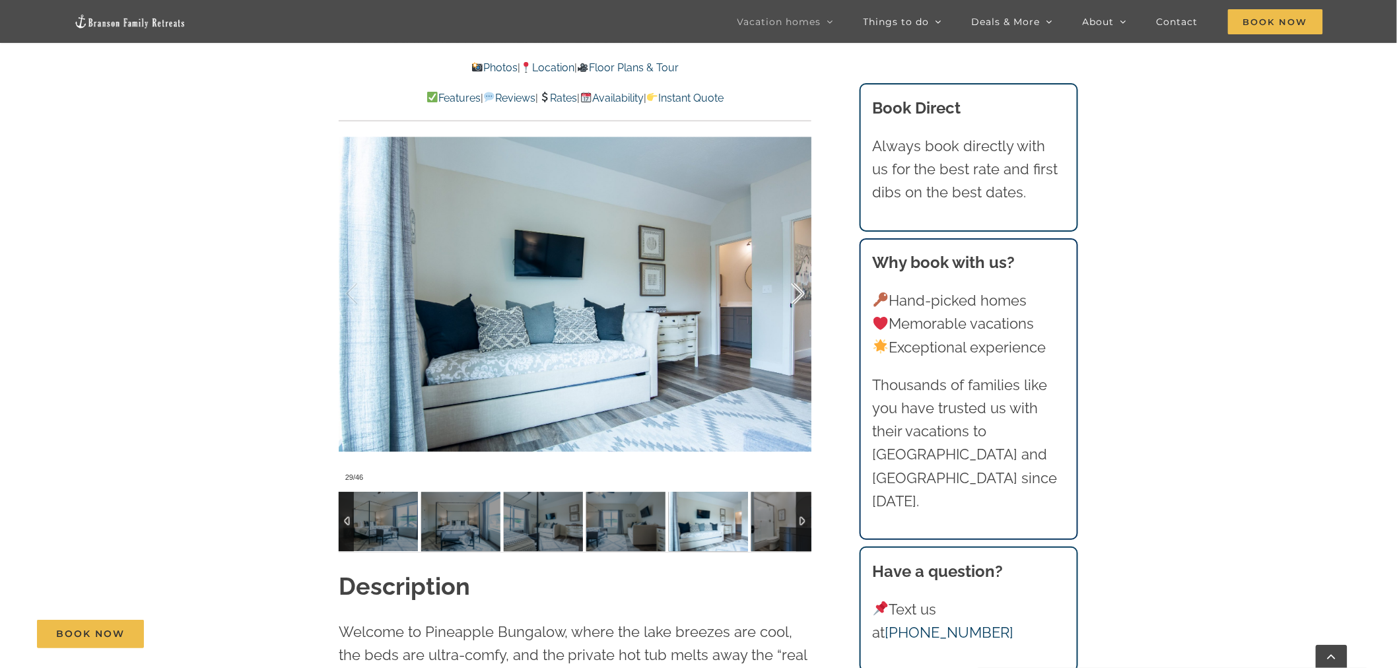
click at [798, 271] on div at bounding box center [784, 294] width 41 height 82
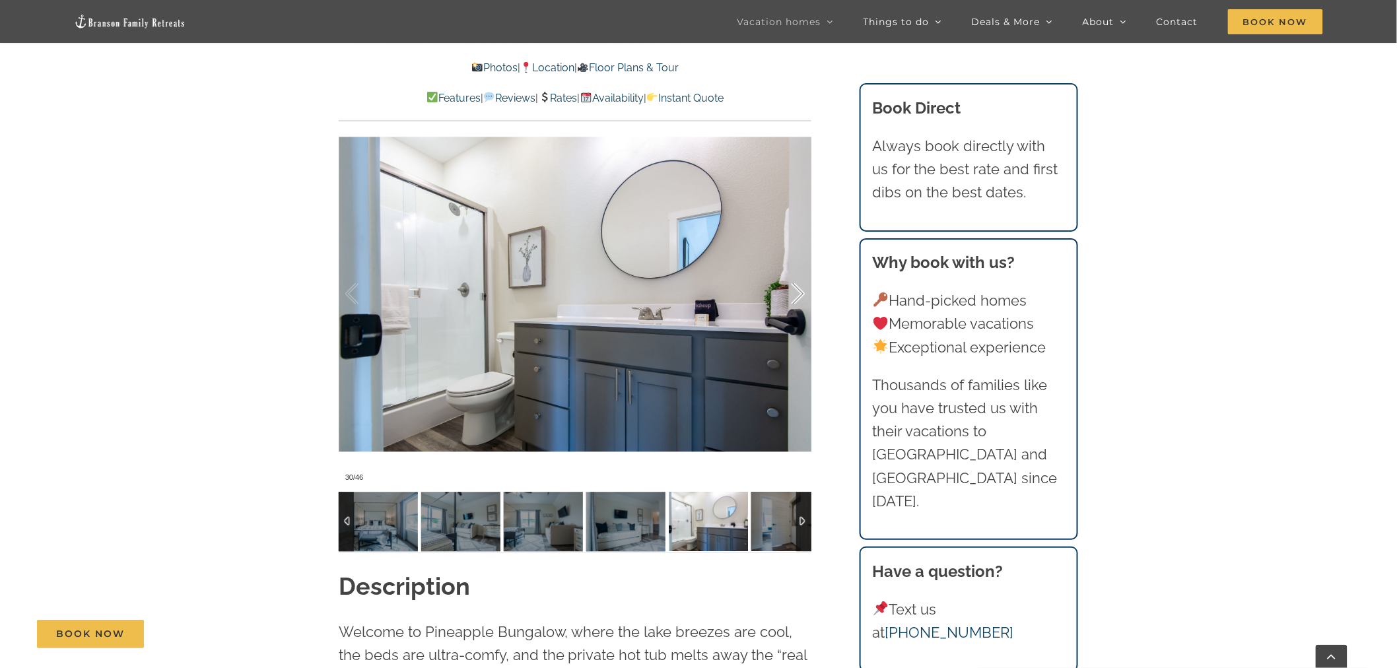
click at [798, 271] on div at bounding box center [784, 294] width 41 height 82
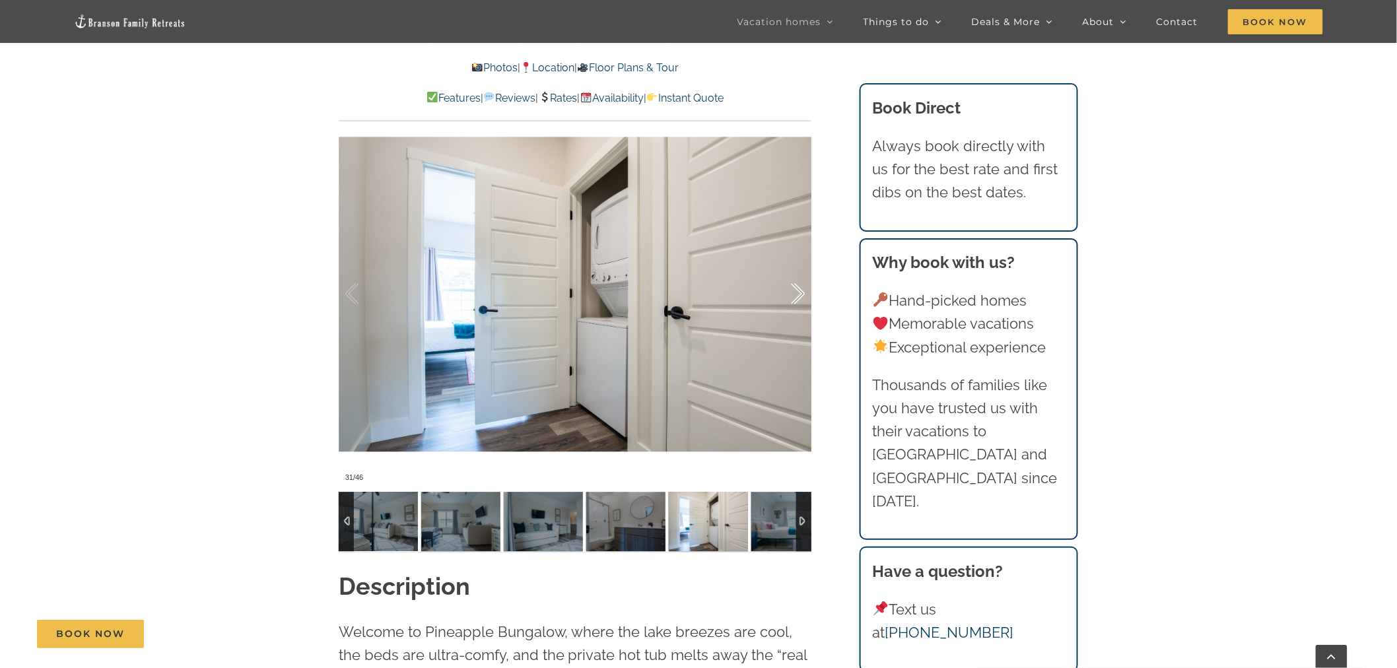
click at [798, 271] on div at bounding box center [784, 294] width 41 height 82
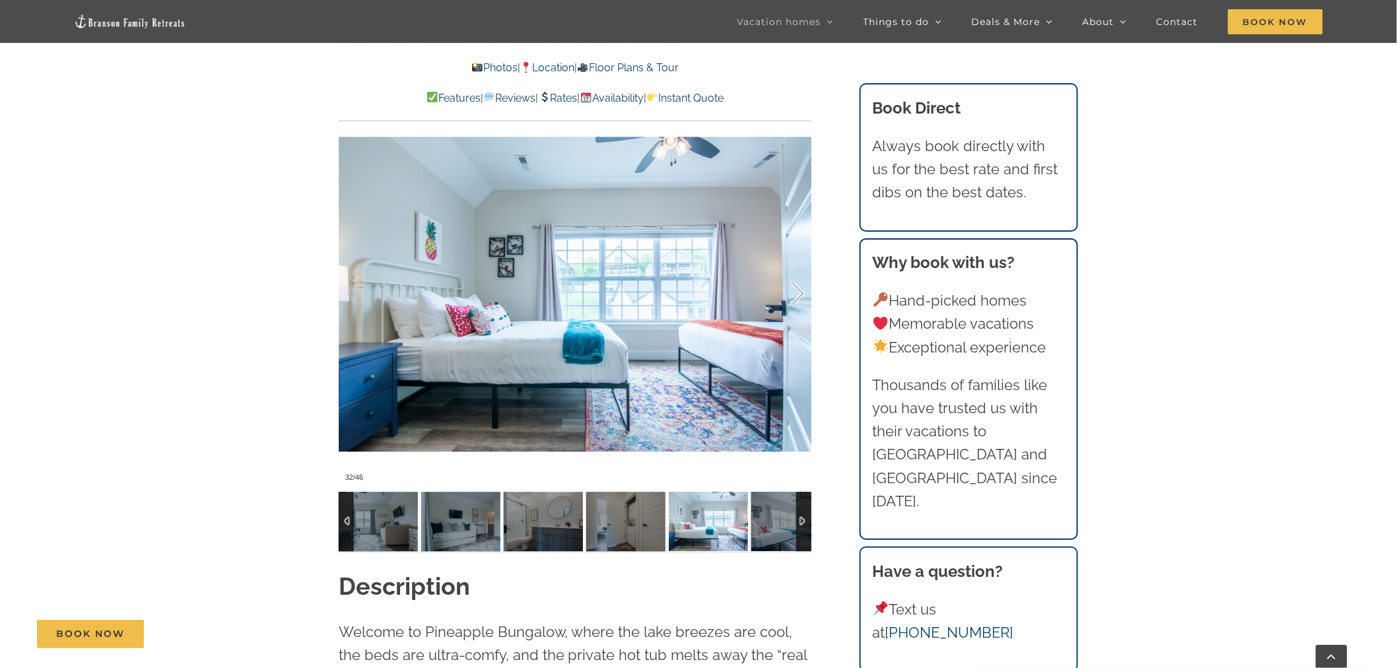
click at [798, 271] on div at bounding box center [784, 294] width 41 height 82
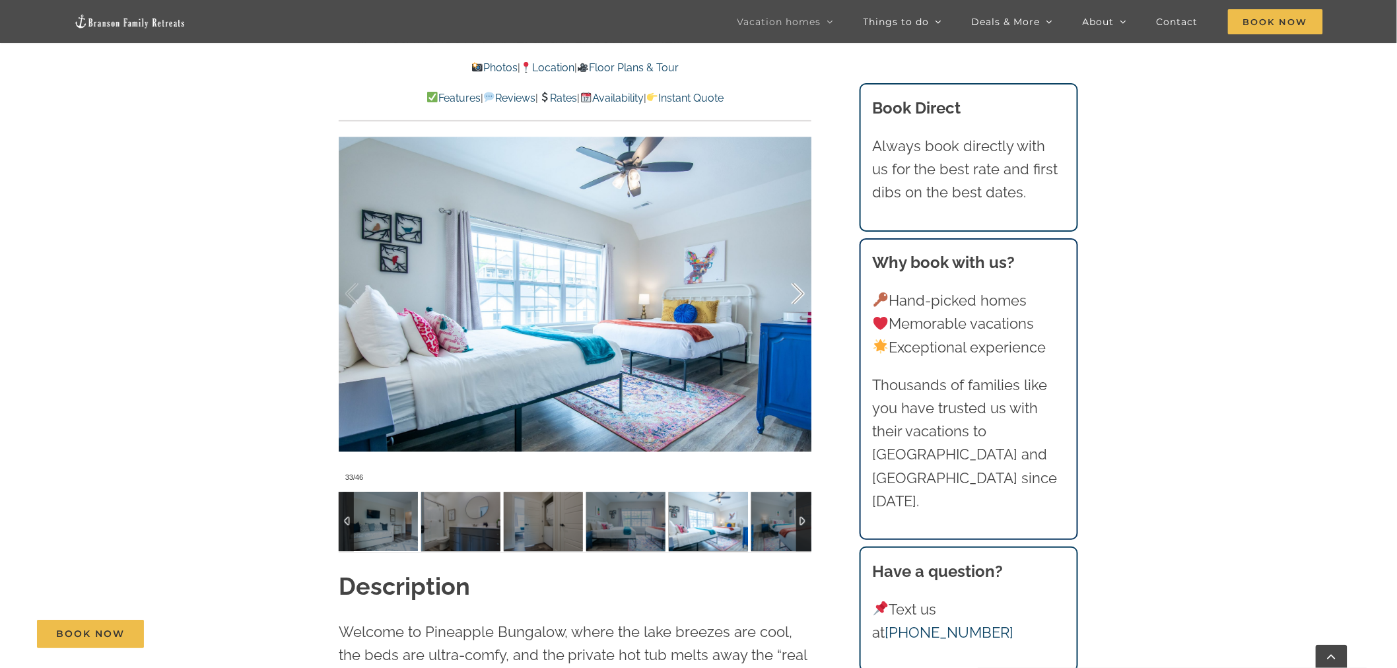
click at [798, 271] on div at bounding box center [784, 294] width 41 height 82
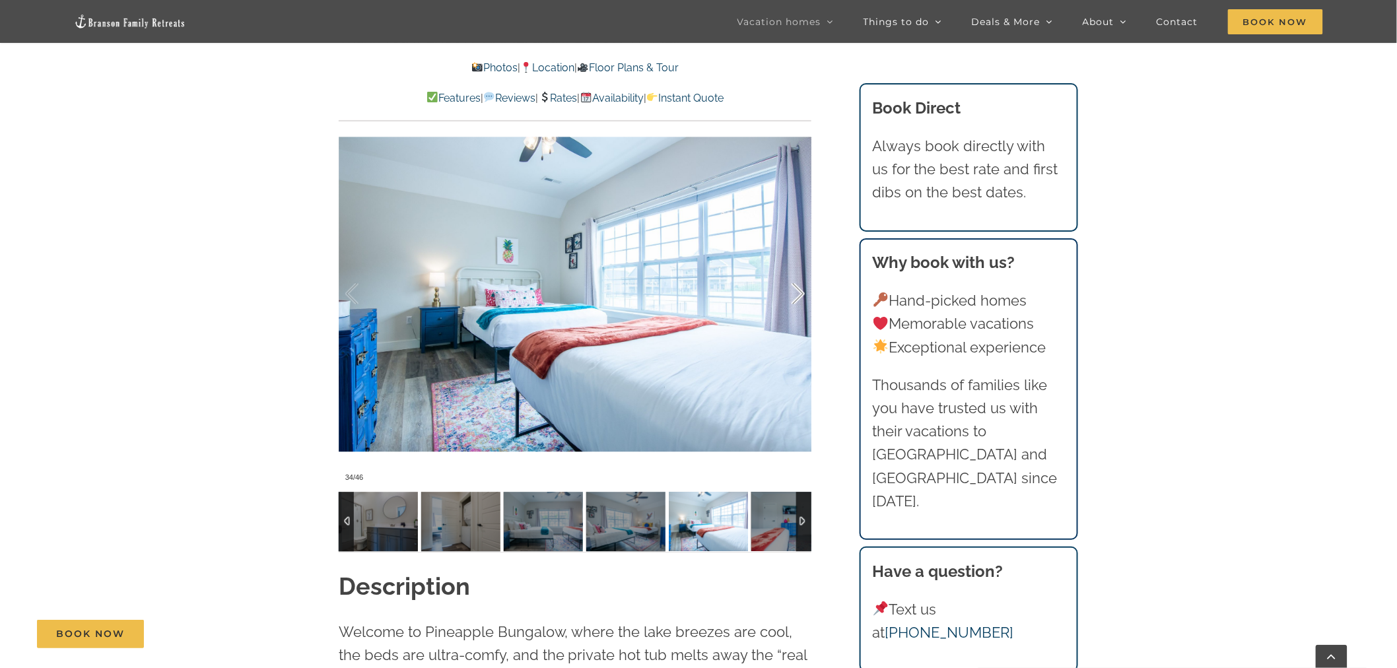
click at [798, 271] on div at bounding box center [784, 294] width 41 height 82
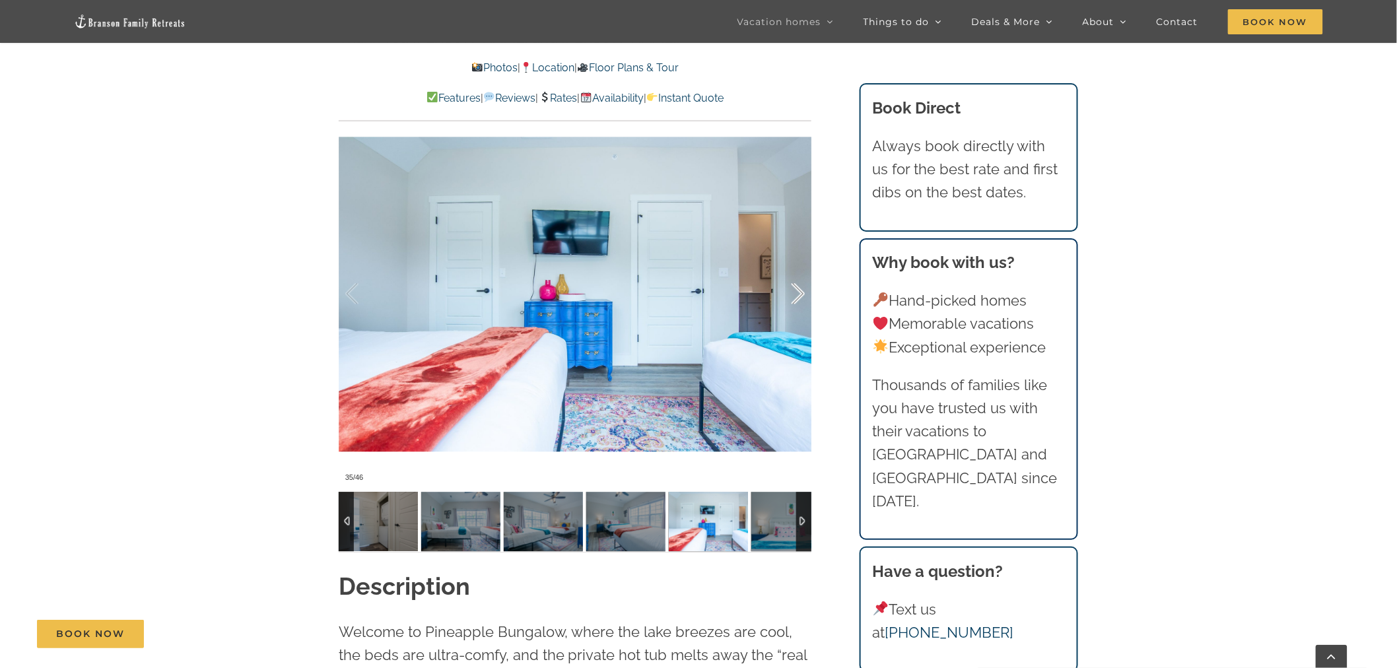
click at [798, 271] on div at bounding box center [784, 294] width 41 height 82
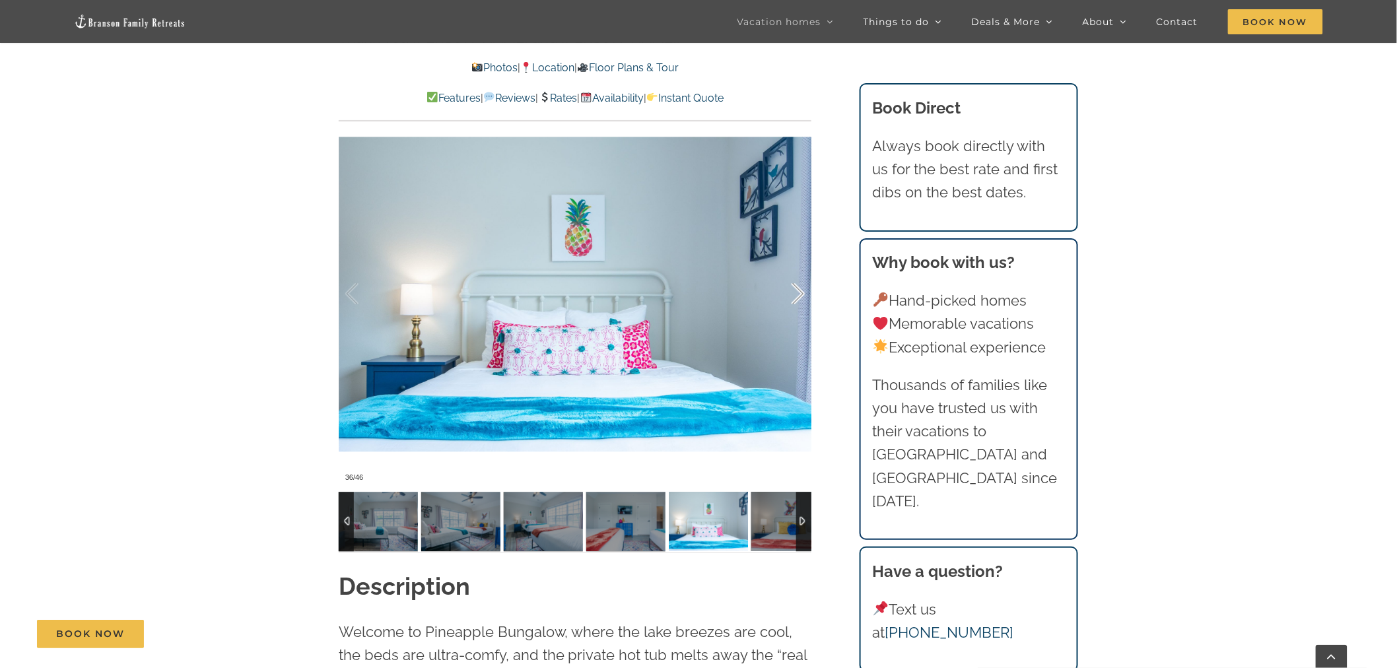
click at [798, 271] on div at bounding box center [784, 294] width 41 height 82
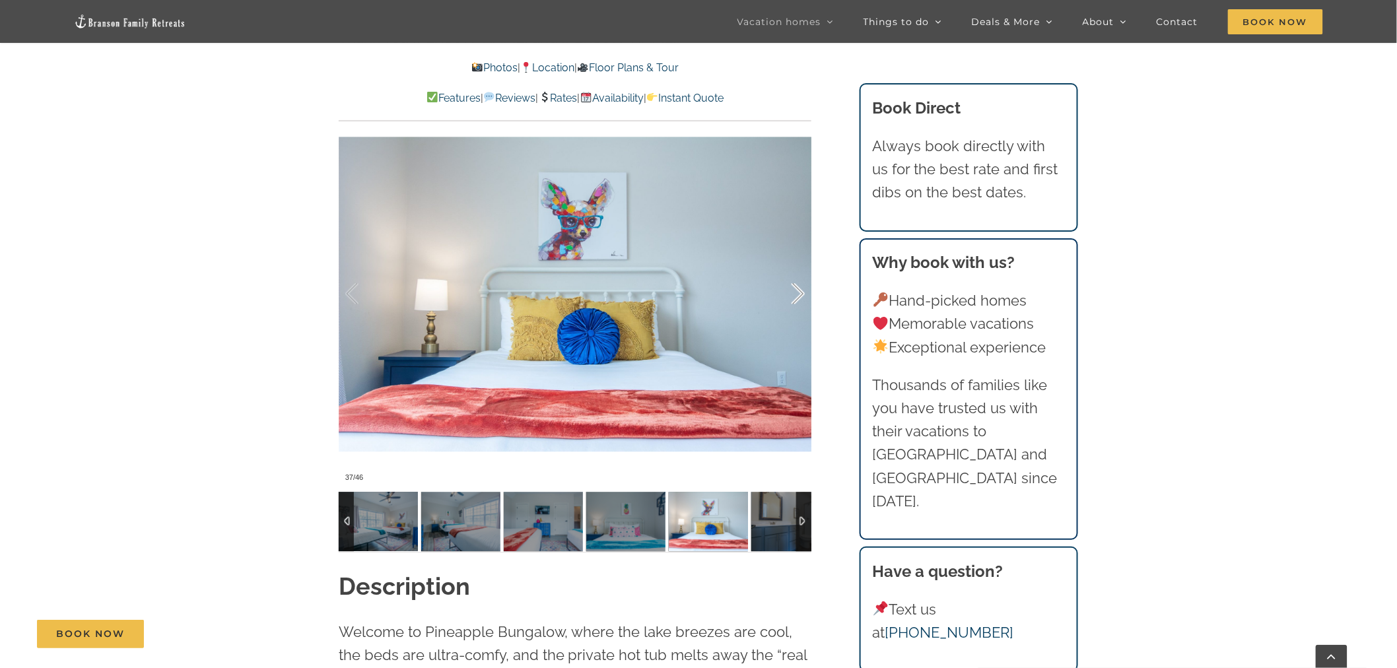
click at [798, 271] on div at bounding box center [784, 294] width 41 height 82
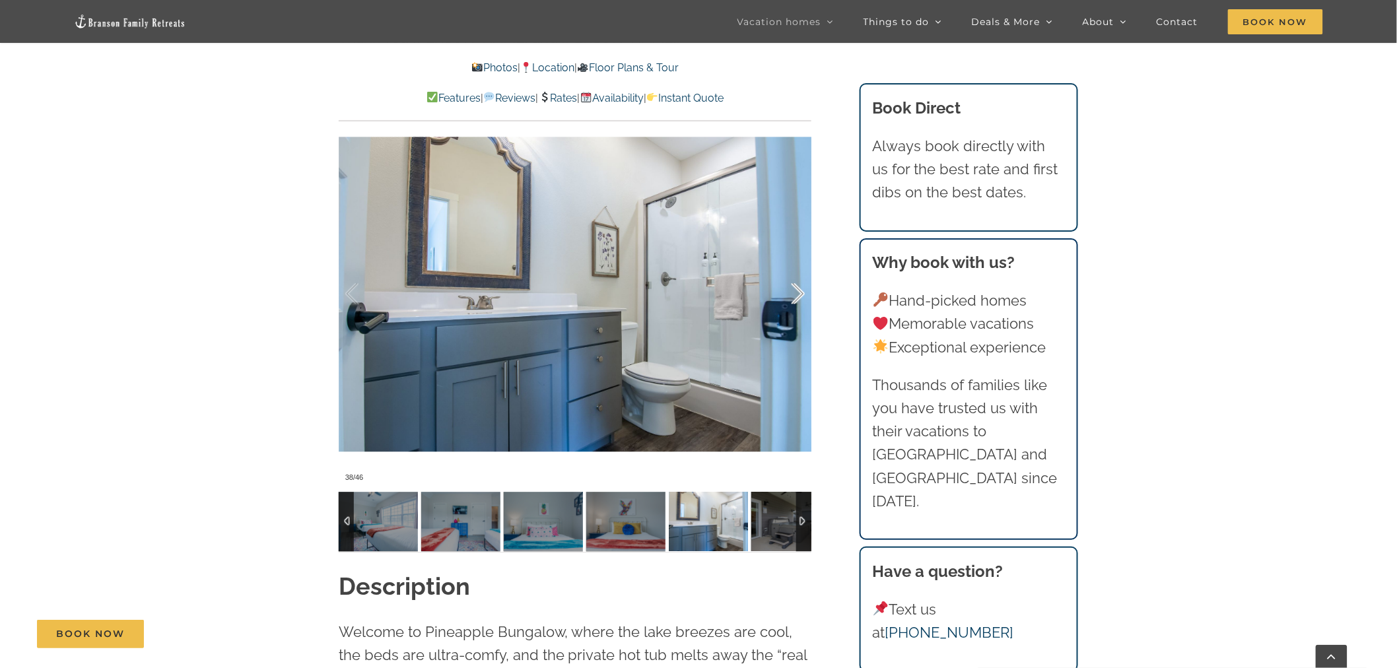
click at [798, 271] on div at bounding box center [784, 294] width 41 height 82
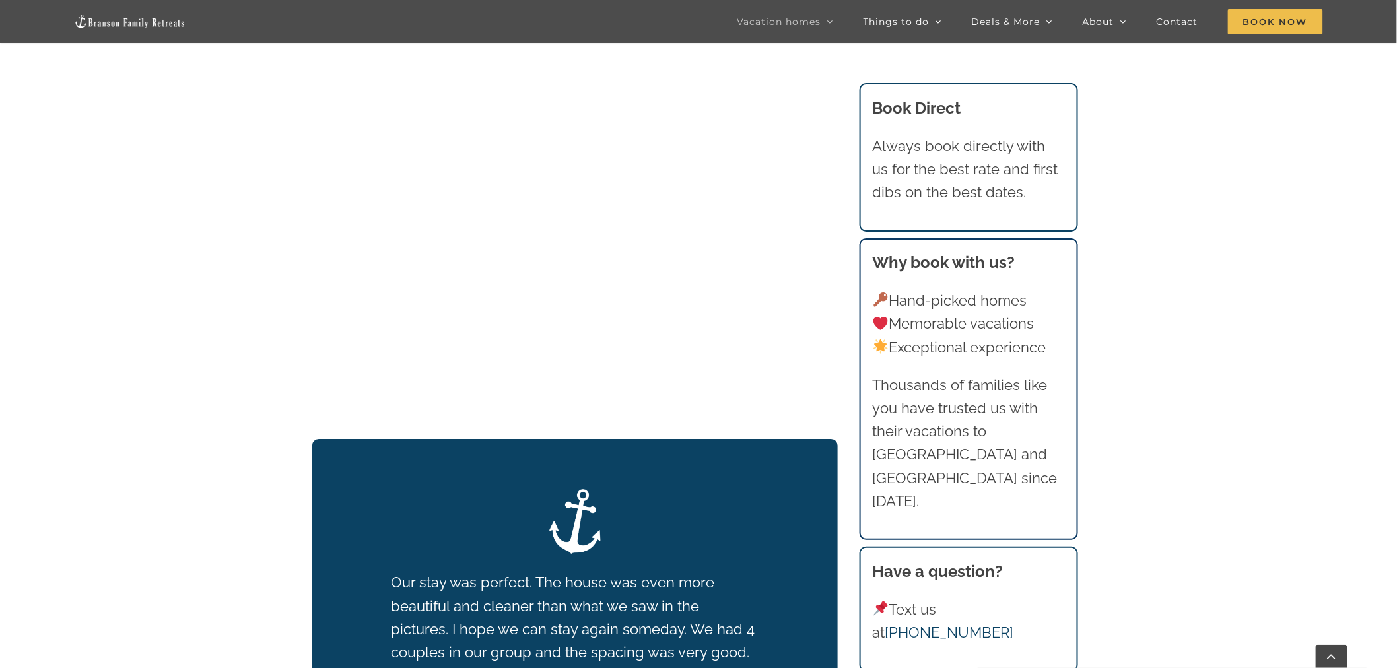
scroll to position [1907, 0]
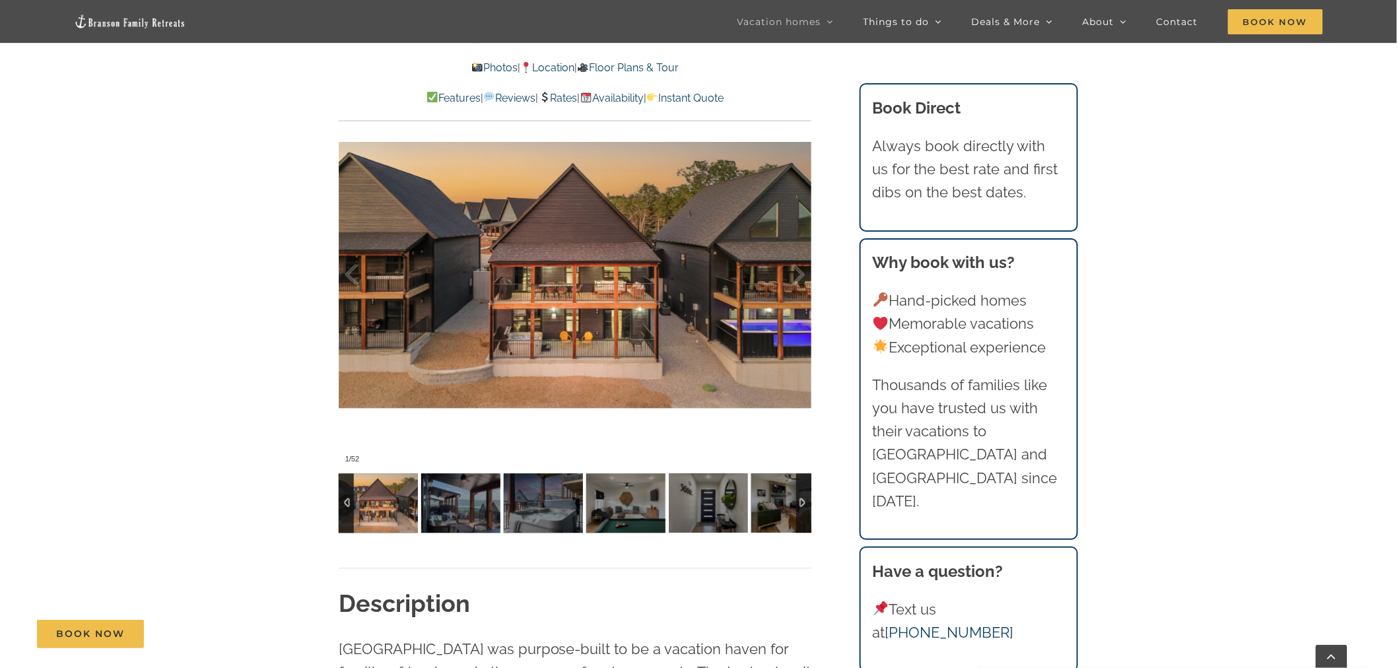
scroll to position [1027, 0]
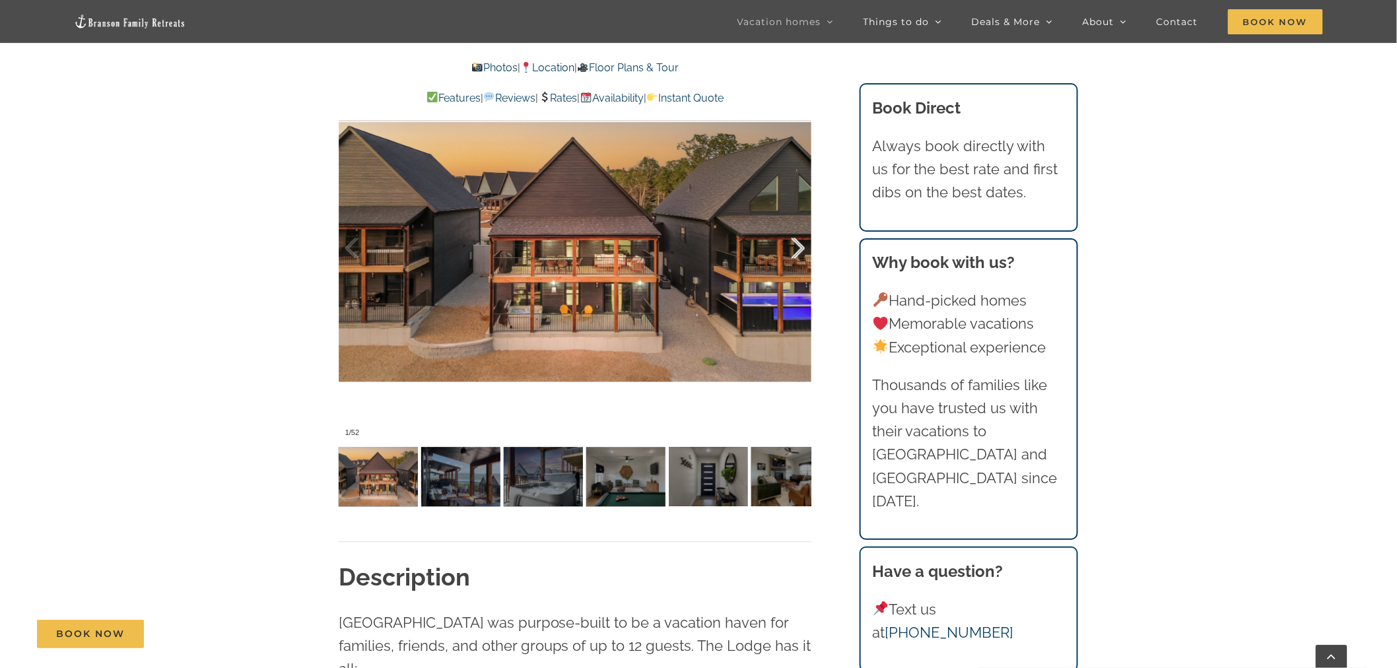
click at [794, 251] on div at bounding box center [784, 249] width 41 height 82
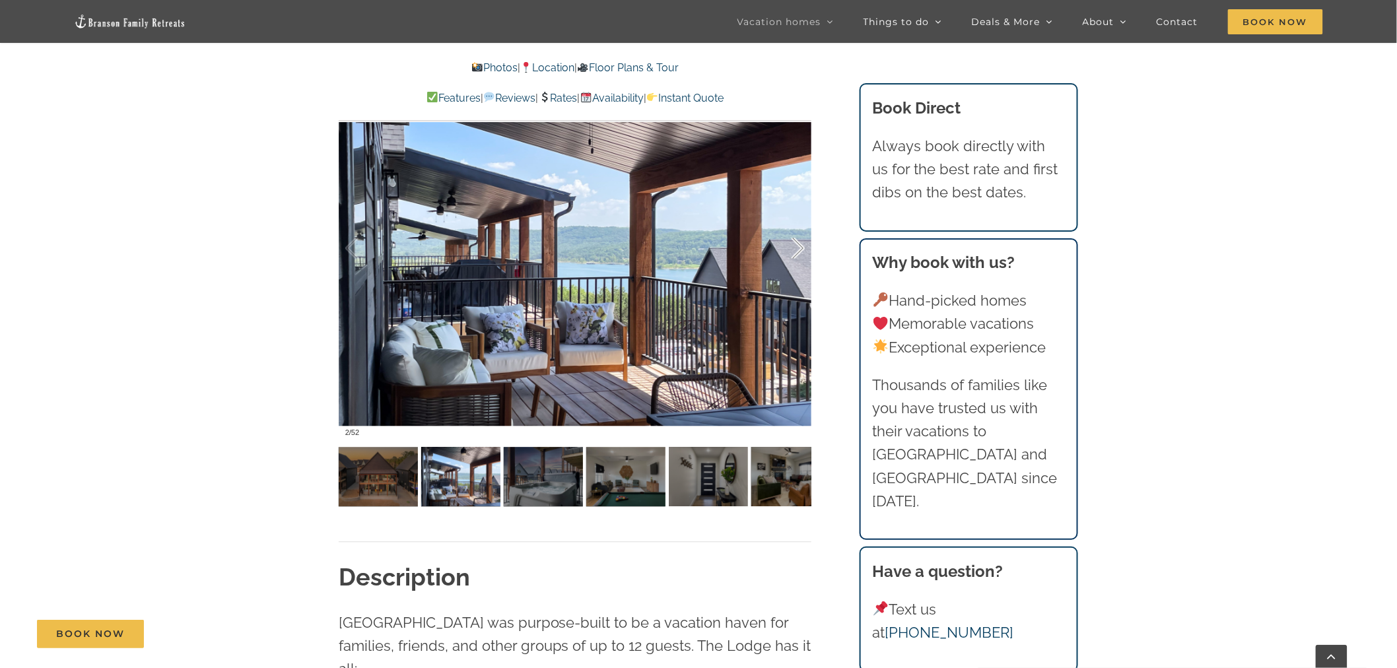
click at [794, 251] on div at bounding box center [784, 249] width 41 height 82
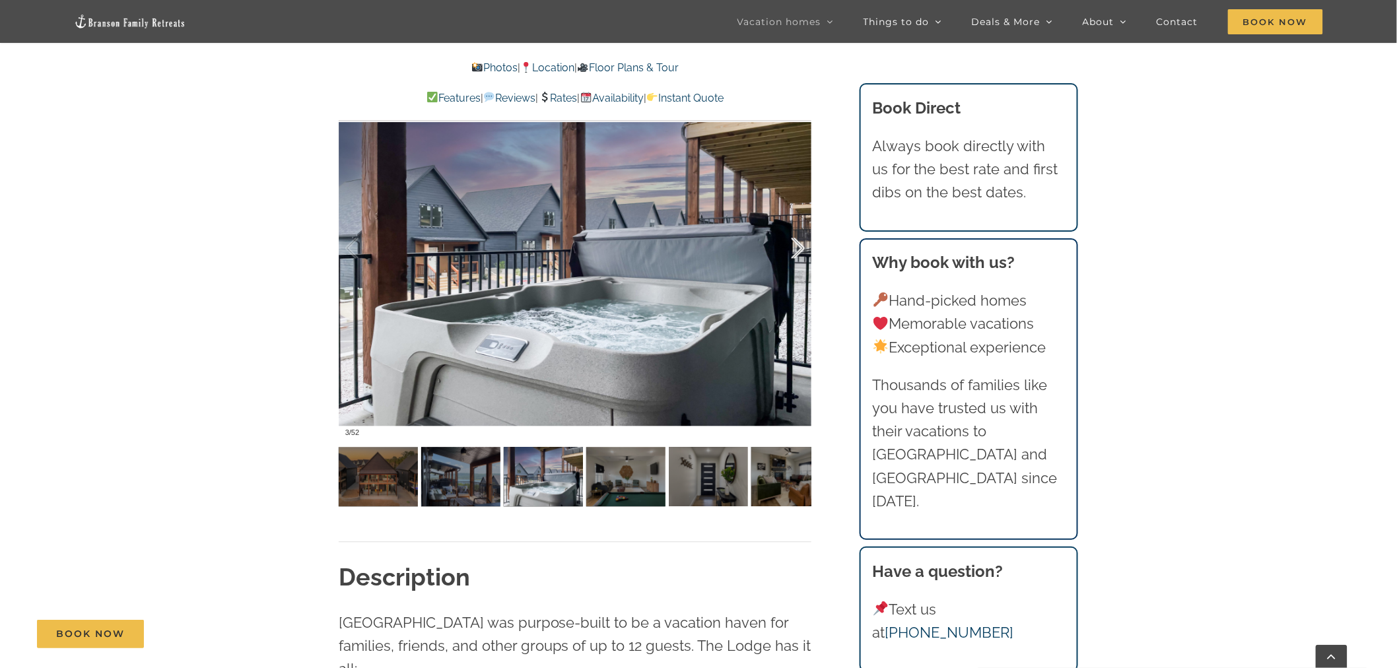
click at [794, 251] on div at bounding box center [784, 249] width 41 height 82
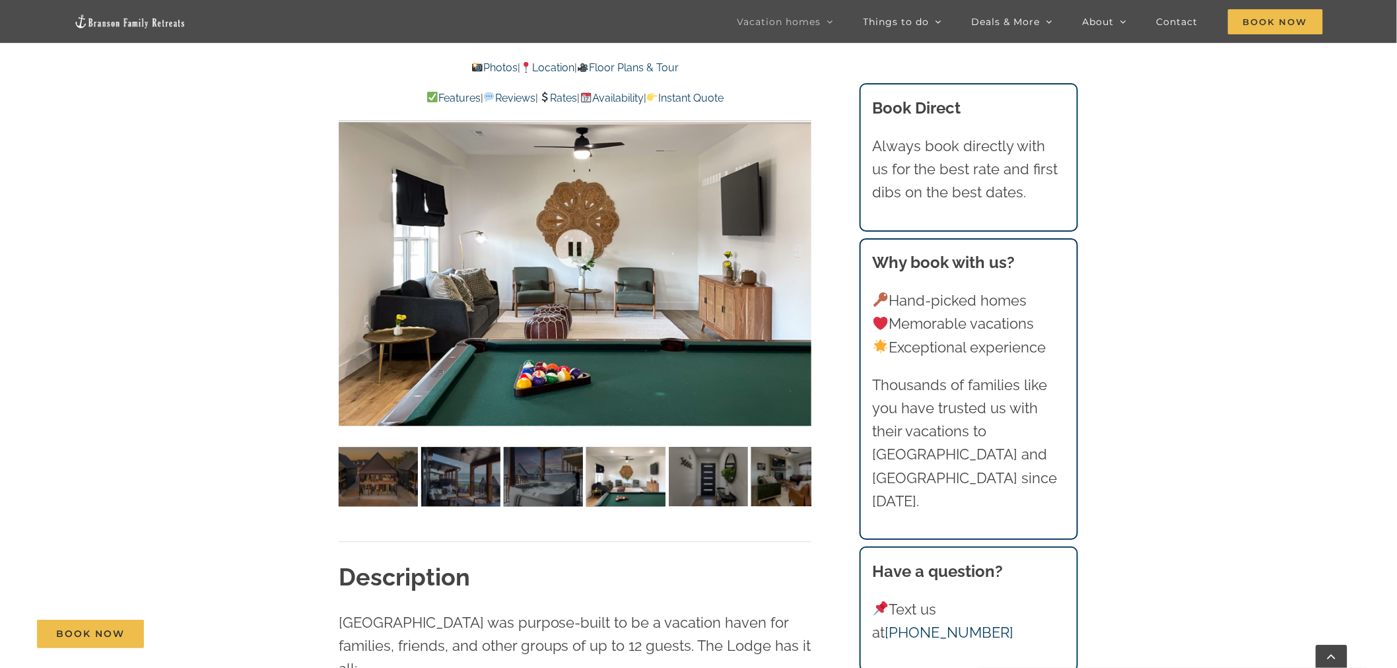
click at [794, 251] on div at bounding box center [575, 249] width 473 height 388
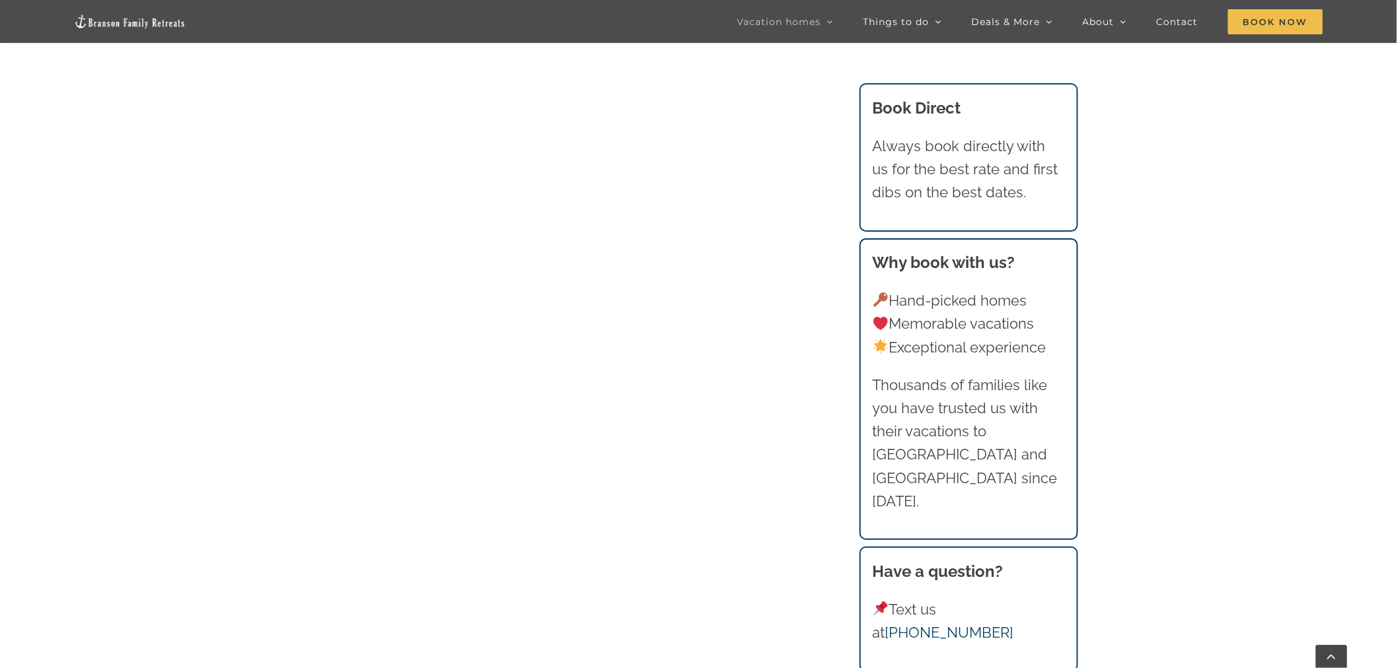
scroll to position [1321, 0]
